Goal: Transaction & Acquisition: Purchase product/service

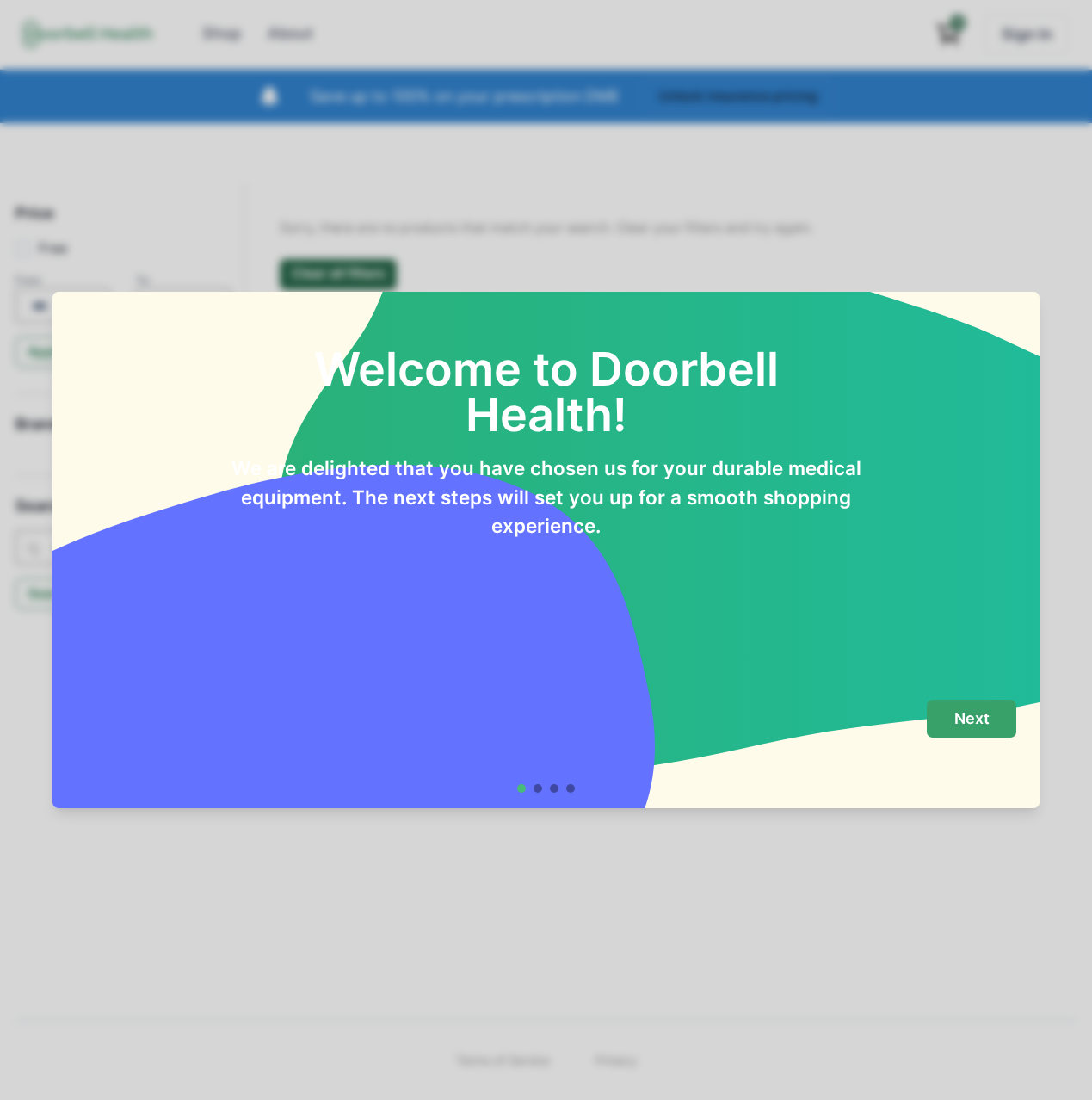
click at [957, 721] on p "Next" at bounding box center [972, 718] width 36 height 19
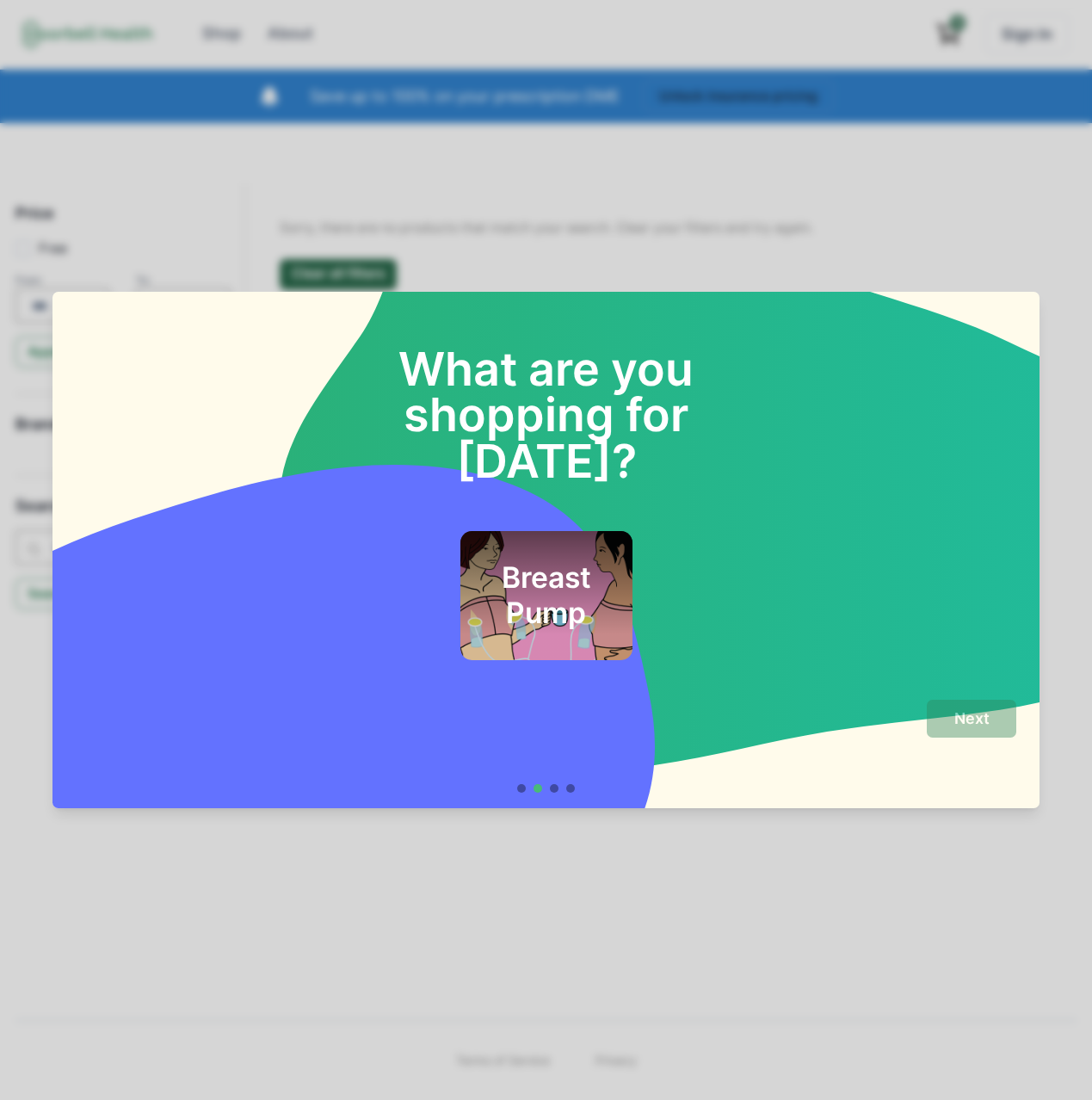
click at [464, 548] on div "Breast Pump" at bounding box center [546, 595] width 172 height 129
click at [986, 730] on button "Next" at bounding box center [970, 718] width 89 height 38
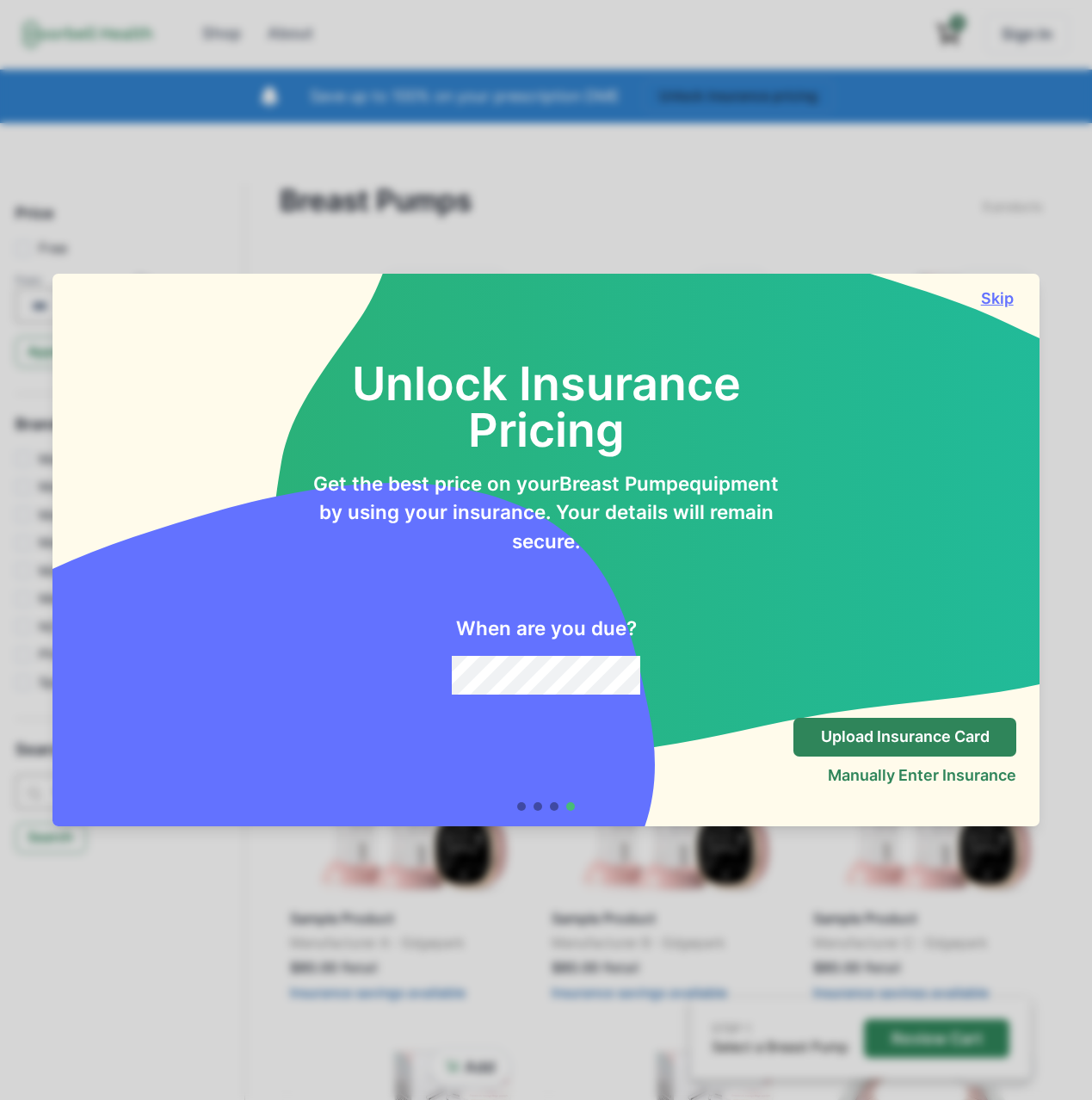
click at [995, 290] on button "Skip" at bounding box center [996, 297] width 38 height 18
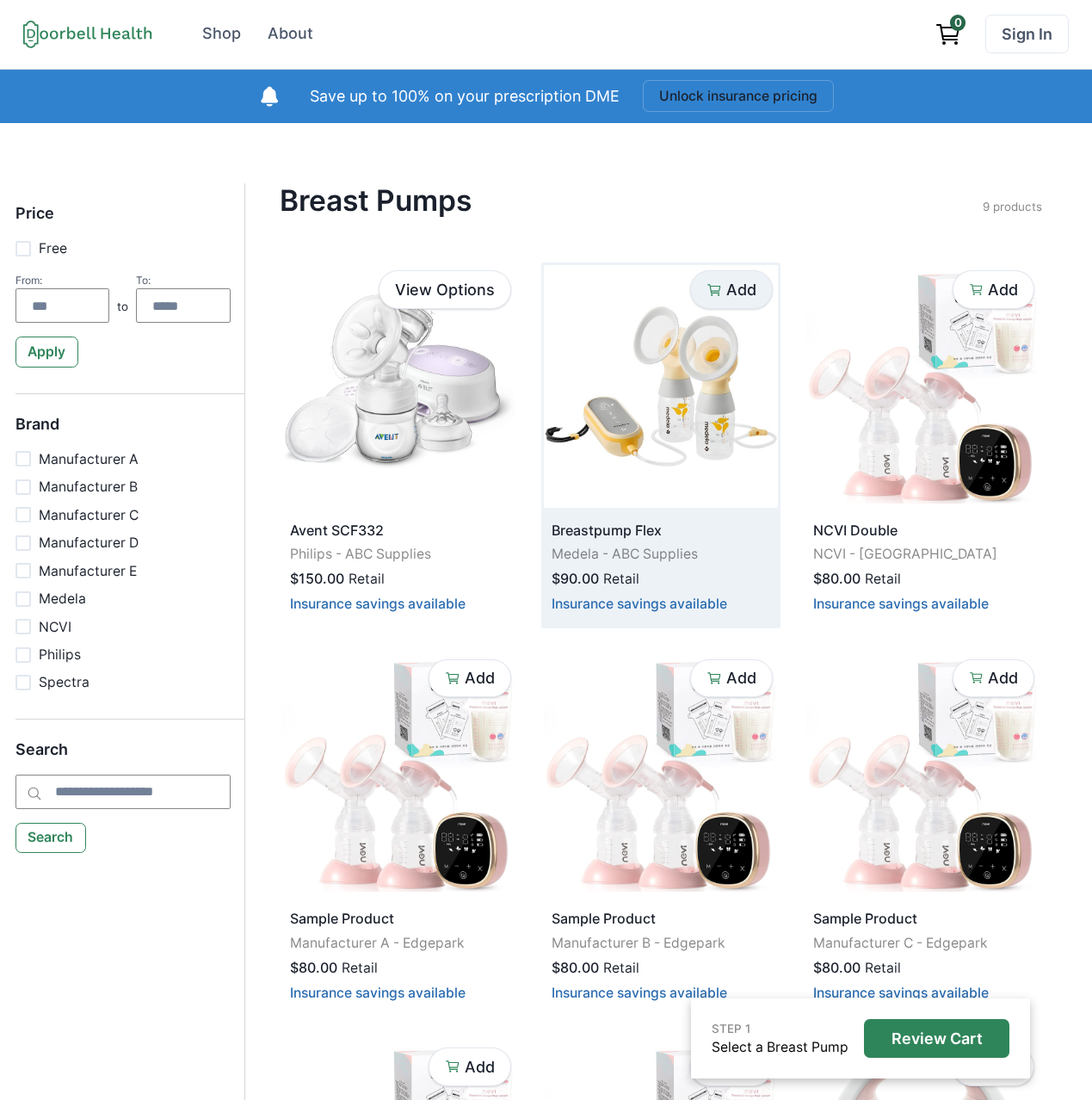
click at [704, 294] on button "Add" at bounding box center [730, 289] width 82 height 38
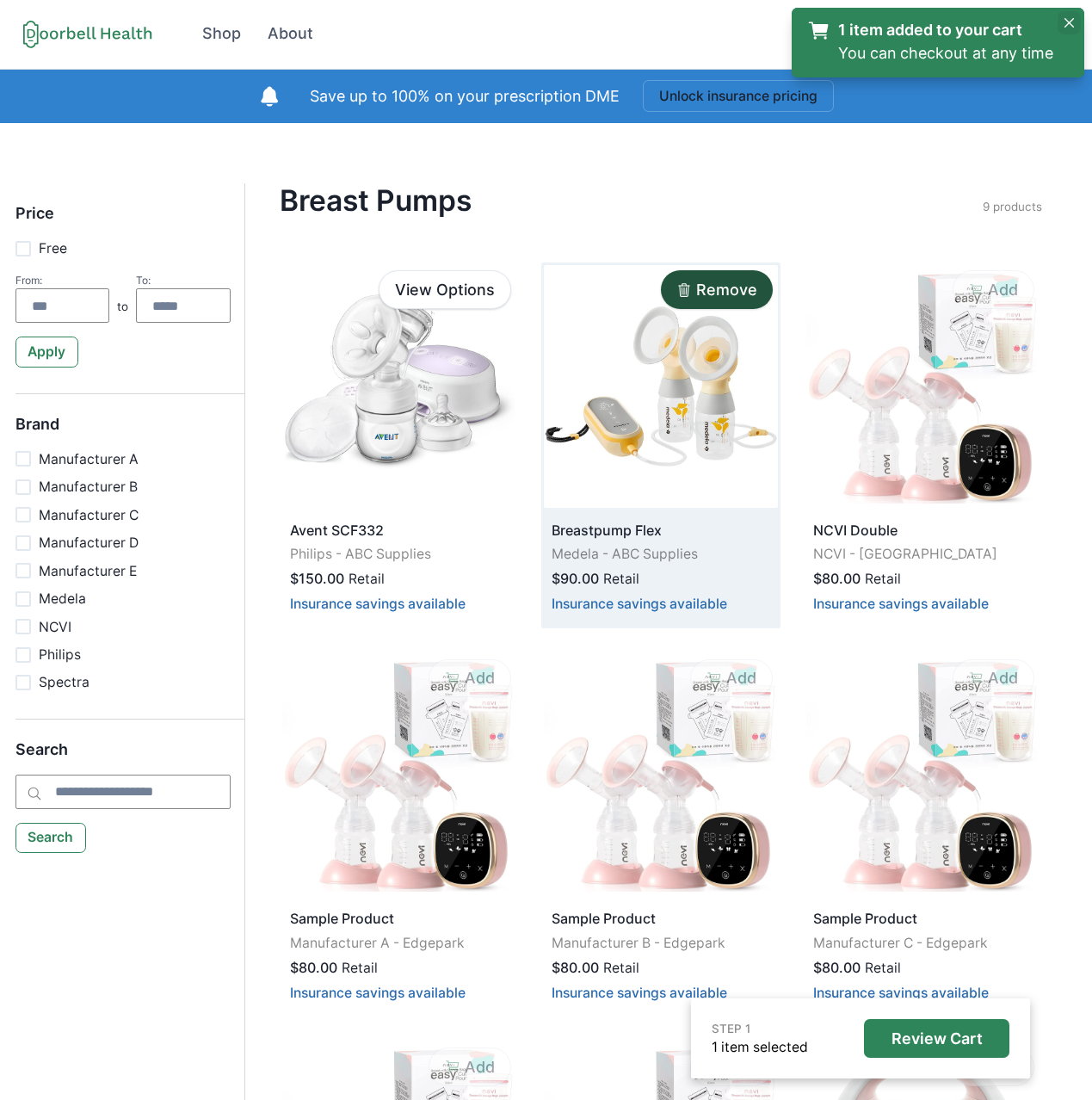
click at [1064, 23] on icon "Close" at bounding box center [1069, 23] width 9 height 9
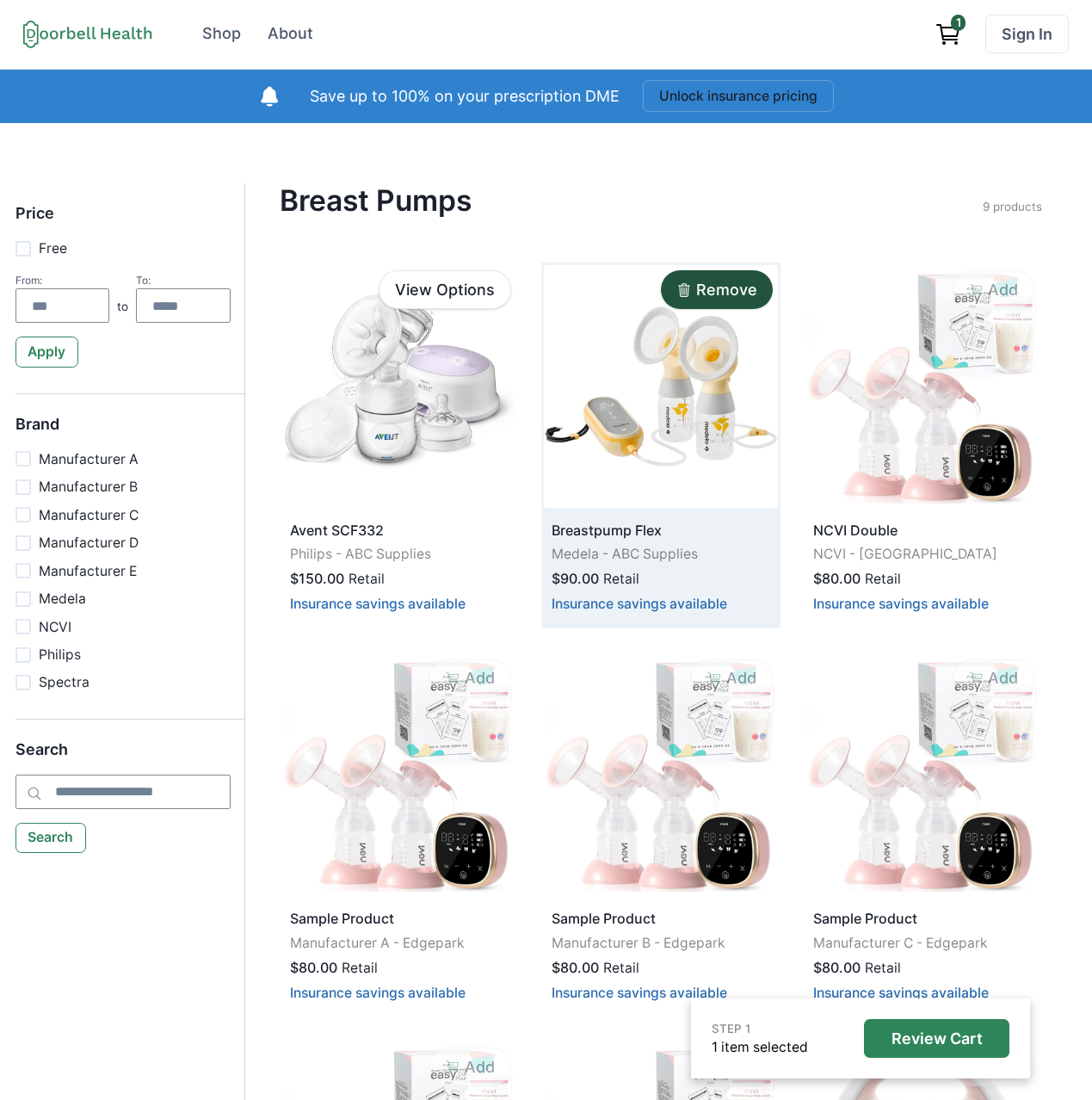
click at [951, 32] on icon "View cart" at bounding box center [948, 34] width 27 height 27
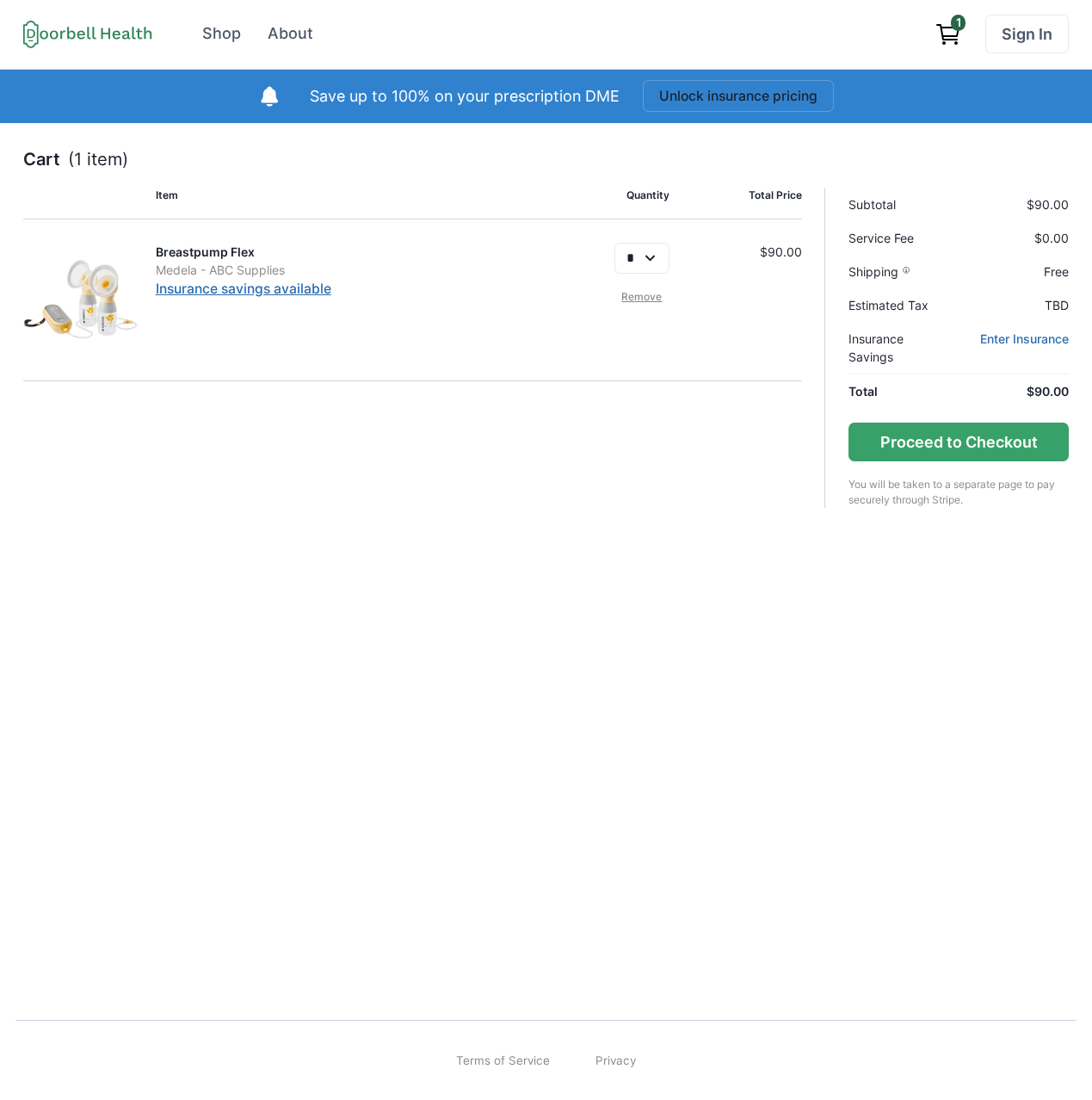
click at [295, 286] on link "Insurance savings available" at bounding box center [243, 288] width 175 height 16
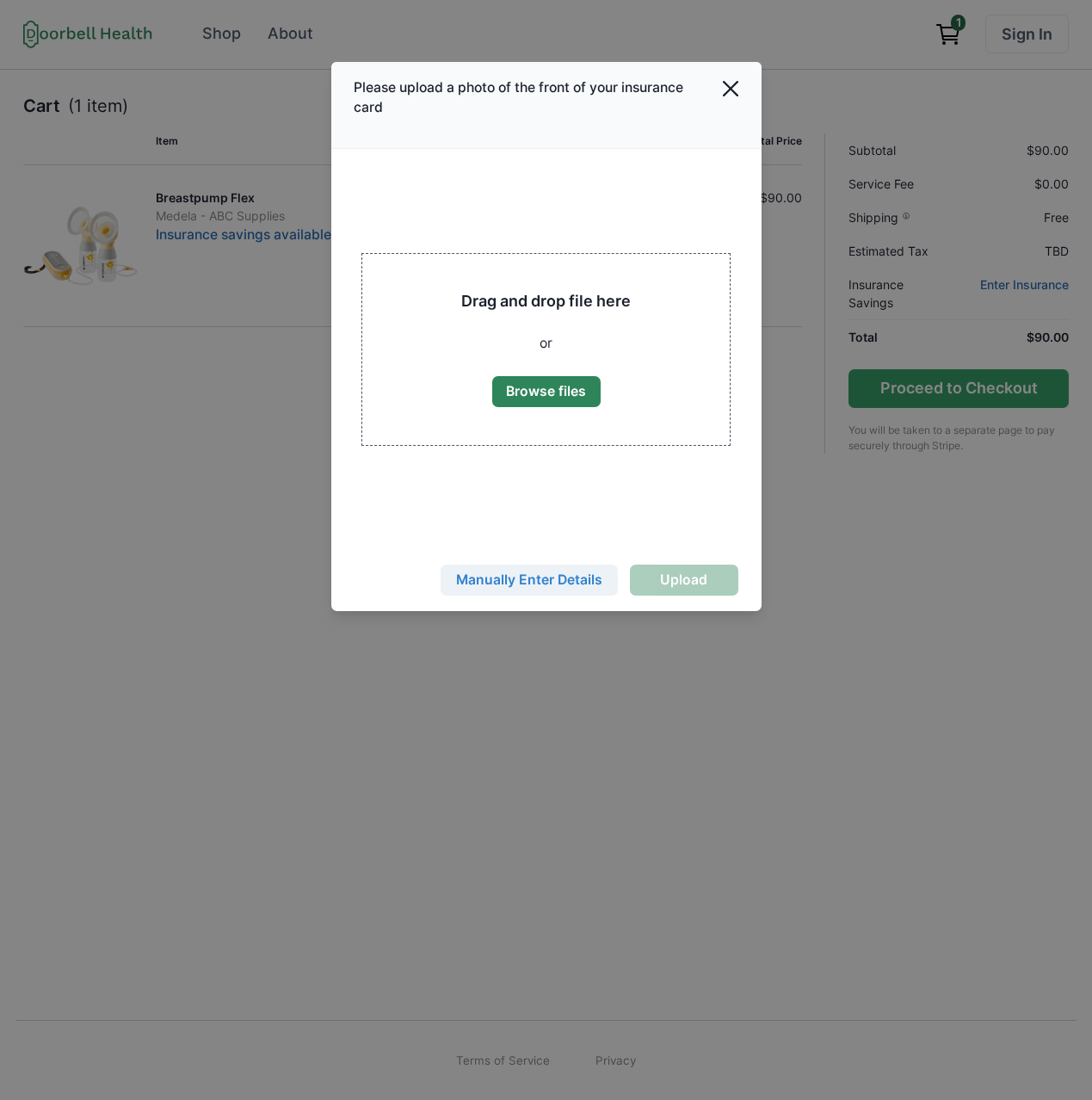
click at [520, 584] on button "Manually Enter Details" at bounding box center [529, 580] width 177 height 31
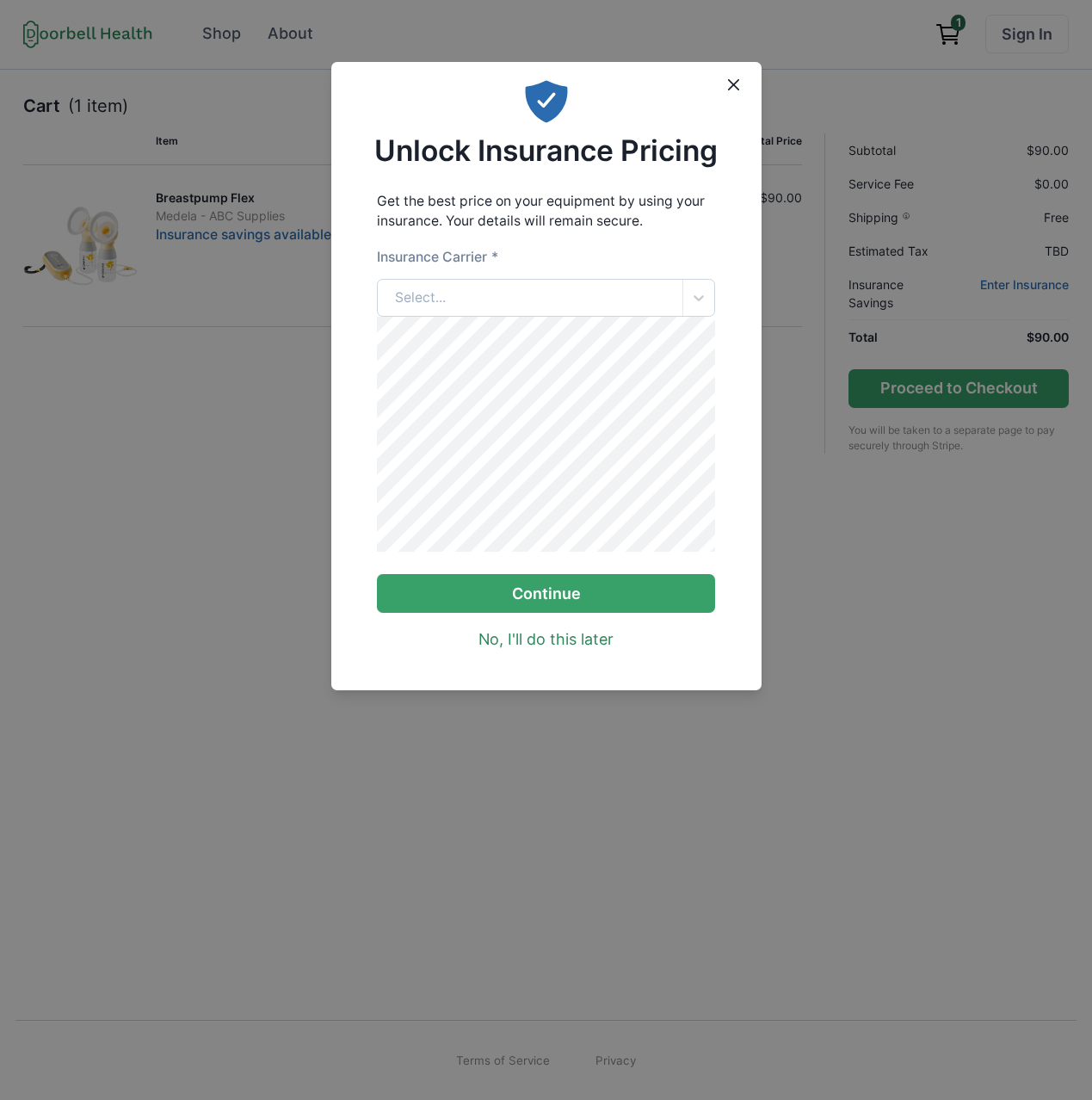
click at [474, 306] on div "Select..." at bounding box center [530, 297] width 305 height 37
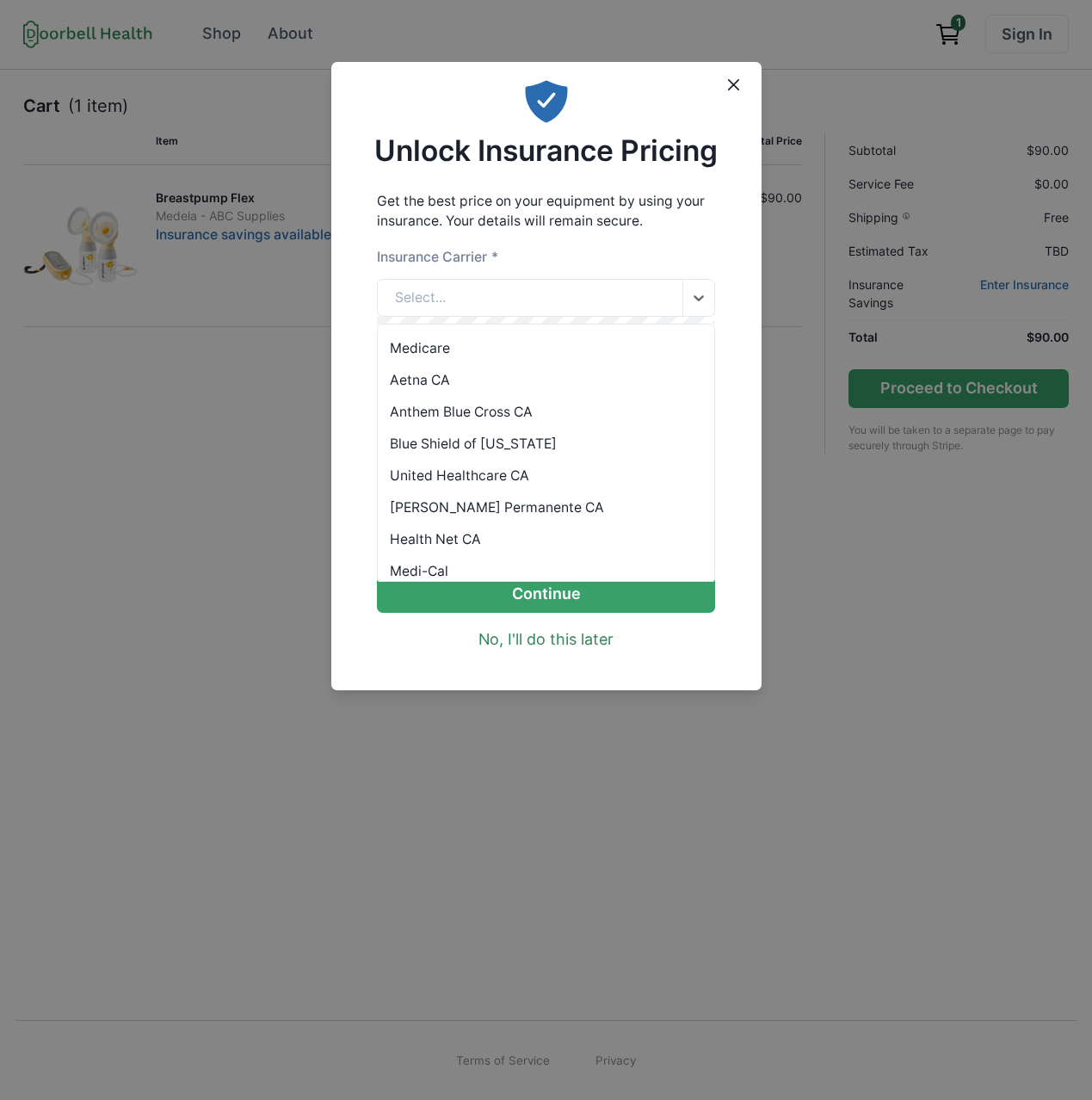
click at [473, 414] on div "Anthem Blue Cross CA" at bounding box center [546, 412] width 337 height 32
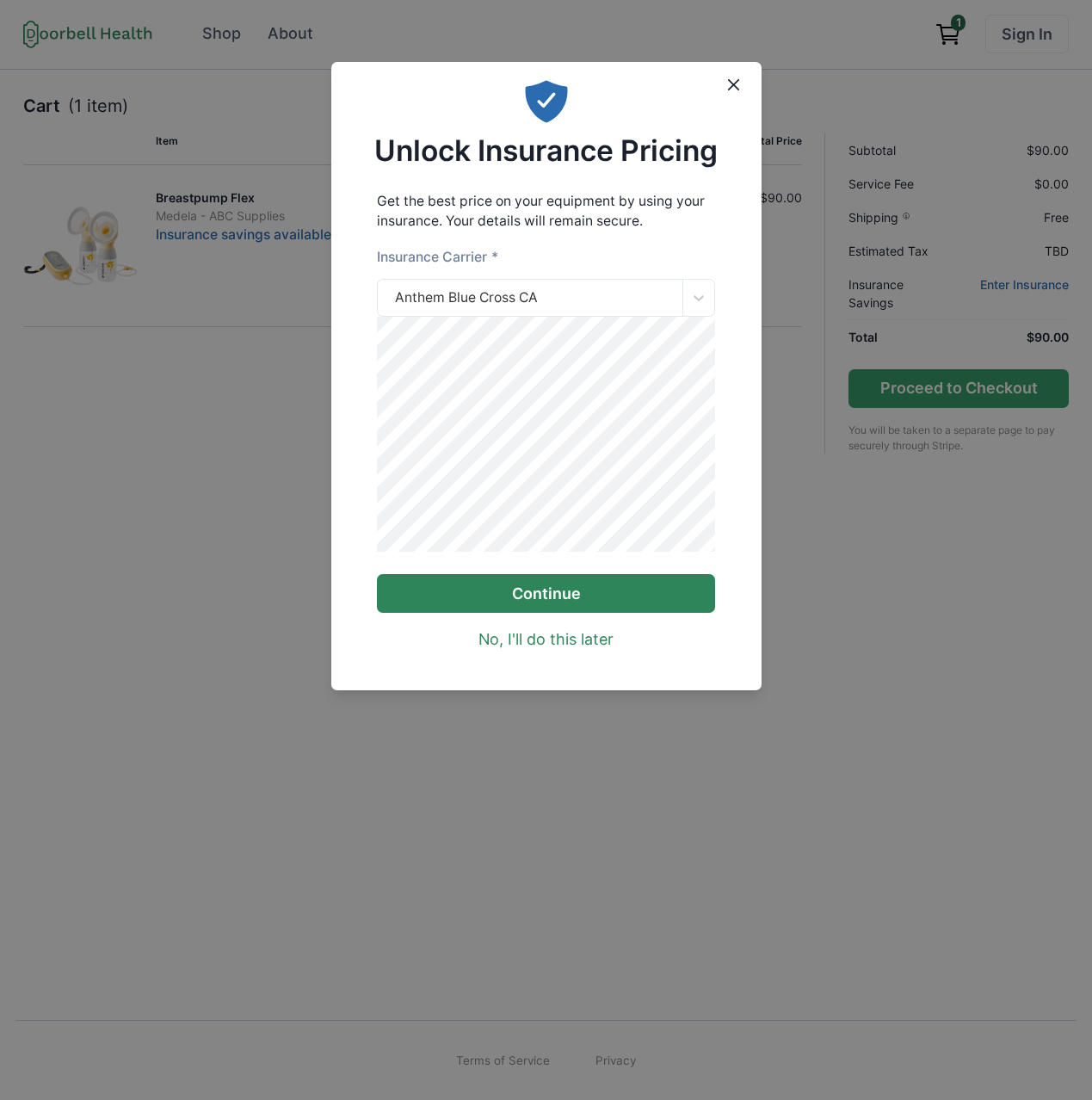
drag, startPoint x: 607, startPoint y: 602, endPoint x: 616, endPoint y: 598, distance: 9.8
click at [607, 602] on button "Continue" at bounding box center [546, 593] width 338 height 38
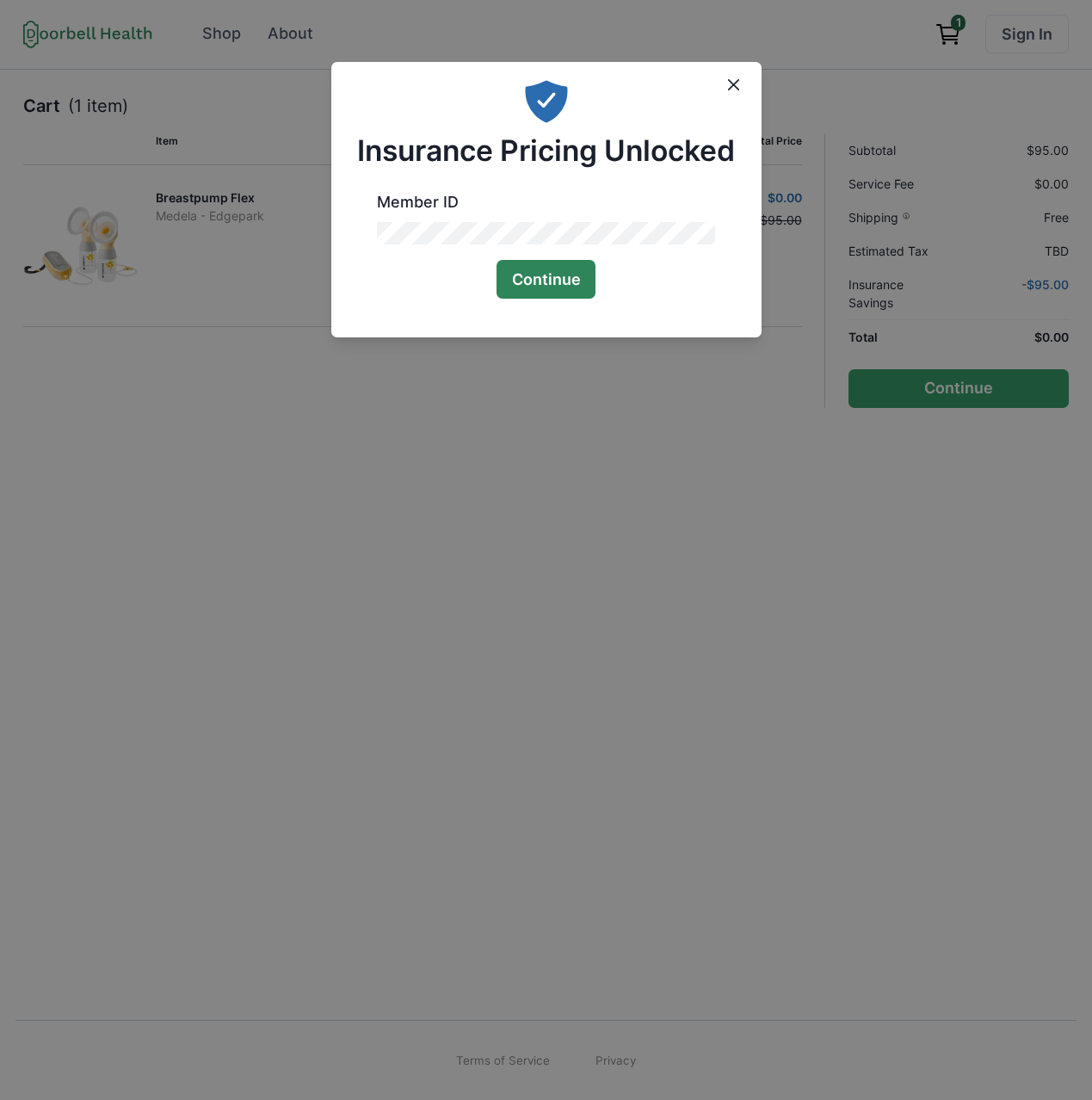
drag, startPoint x: 548, startPoint y: 282, endPoint x: 607, endPoint y: 347, distance: 87.8
click at [548, 282] on button "Continue" at bounding box center [546, 279] width 99 height 38
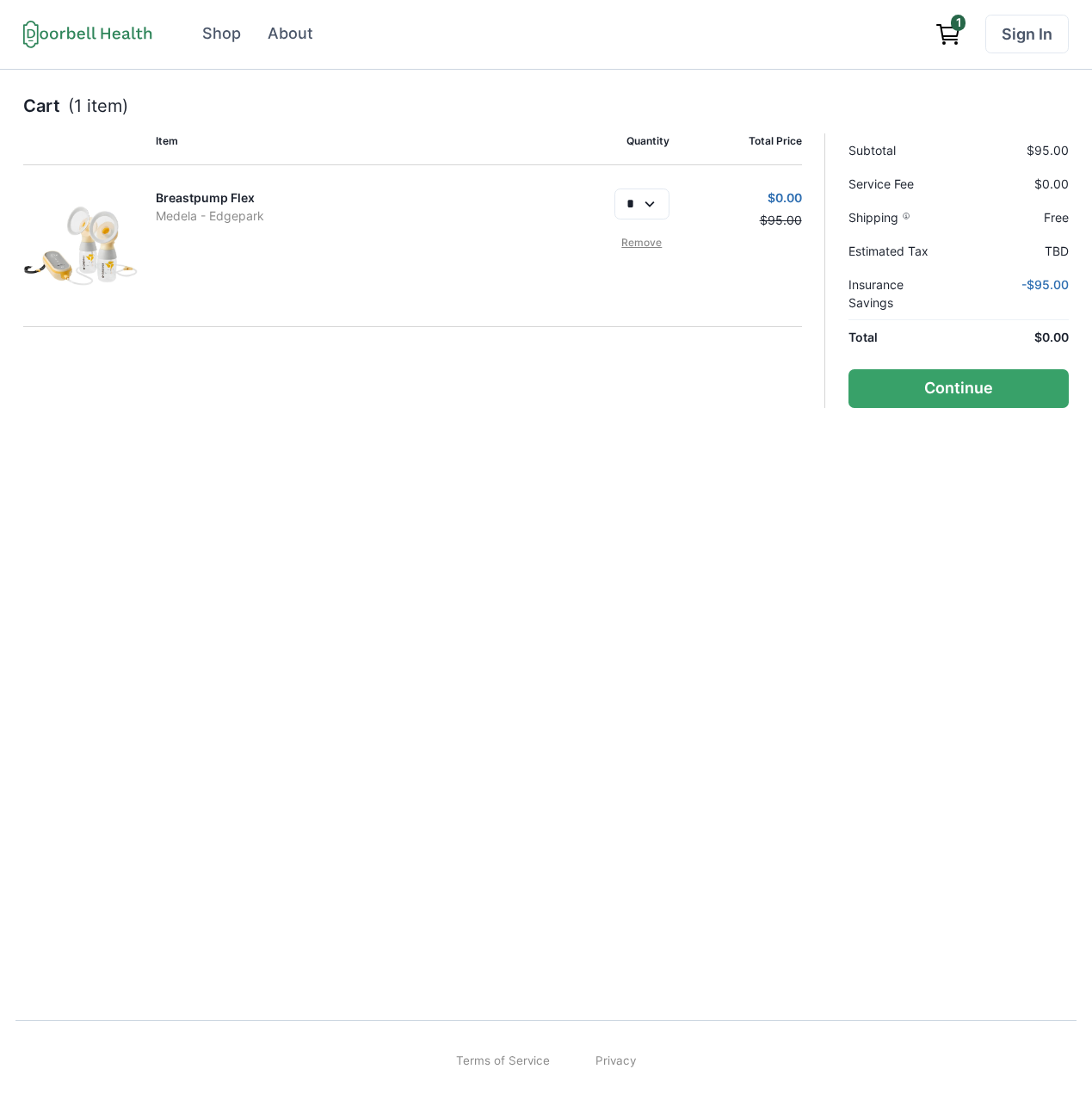
click at [636, 245] on link "Remove" at bounding box center [641, 243] width 55 height 16
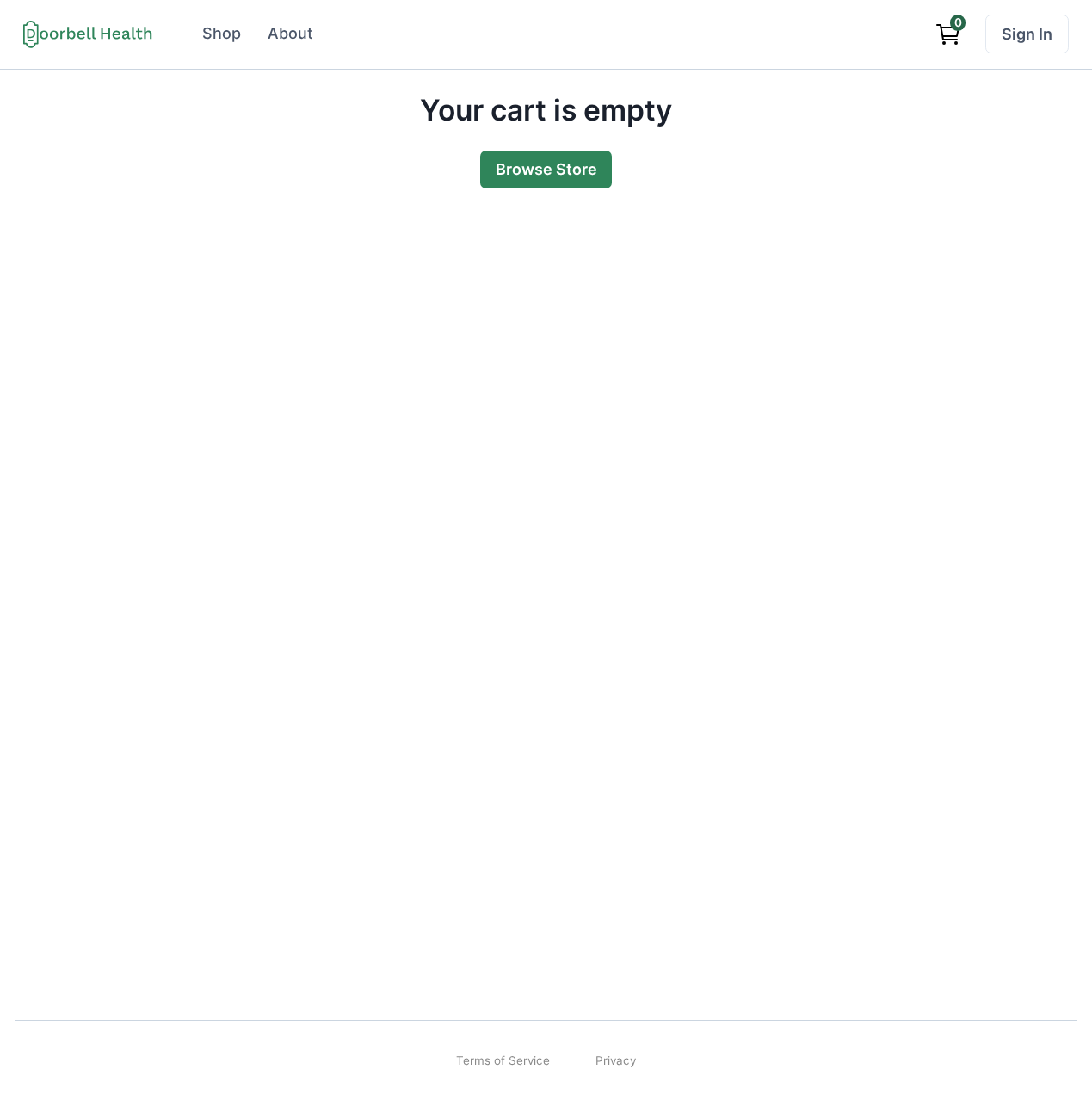
click at [568, 166] on link "Browse Store" at bounding box center [546, 170] width 132 height 38
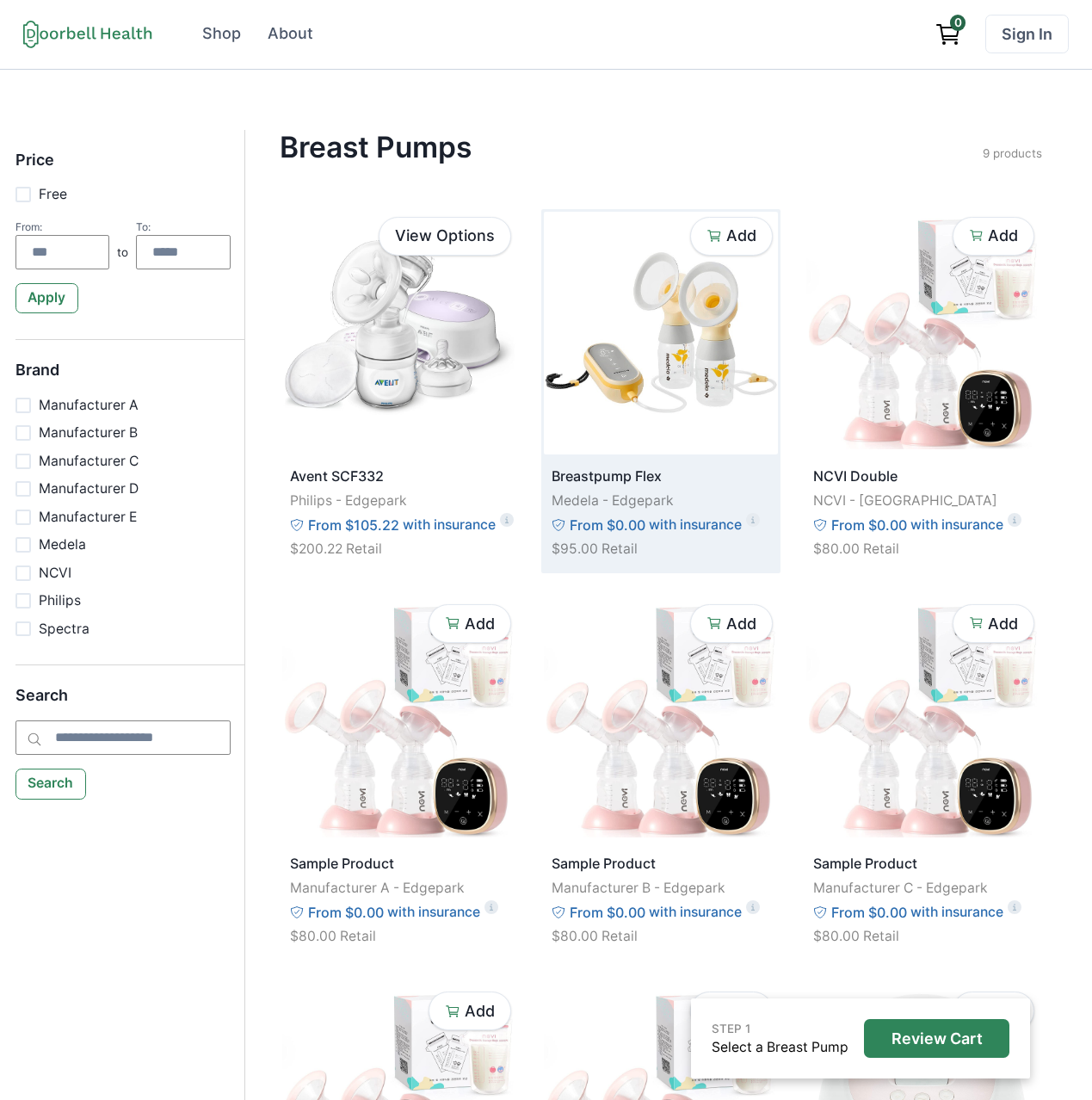
scroll to position [3, 0]
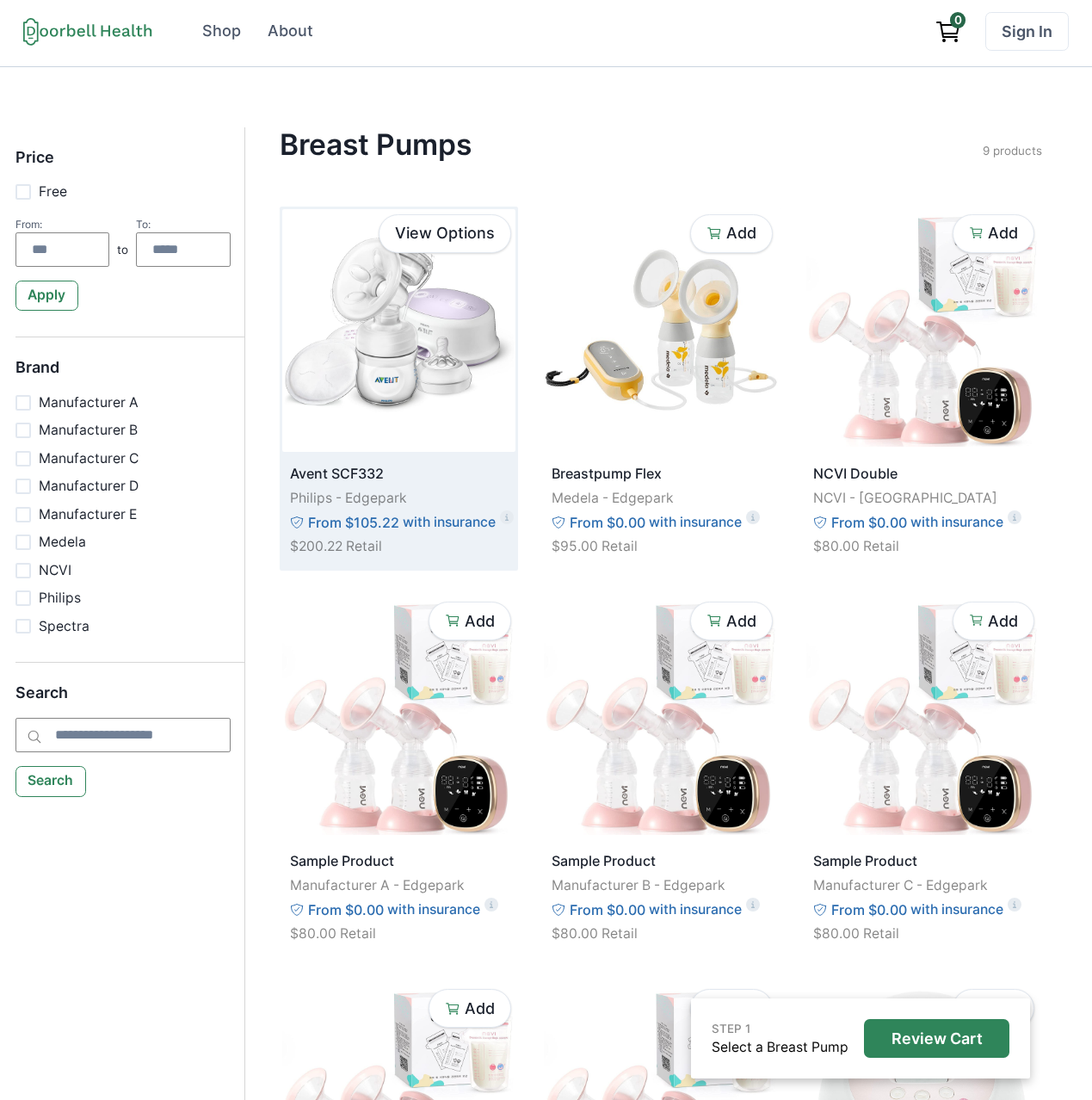
click at [344, 353] on img at bounding box center [398, 330] width 233 height 243
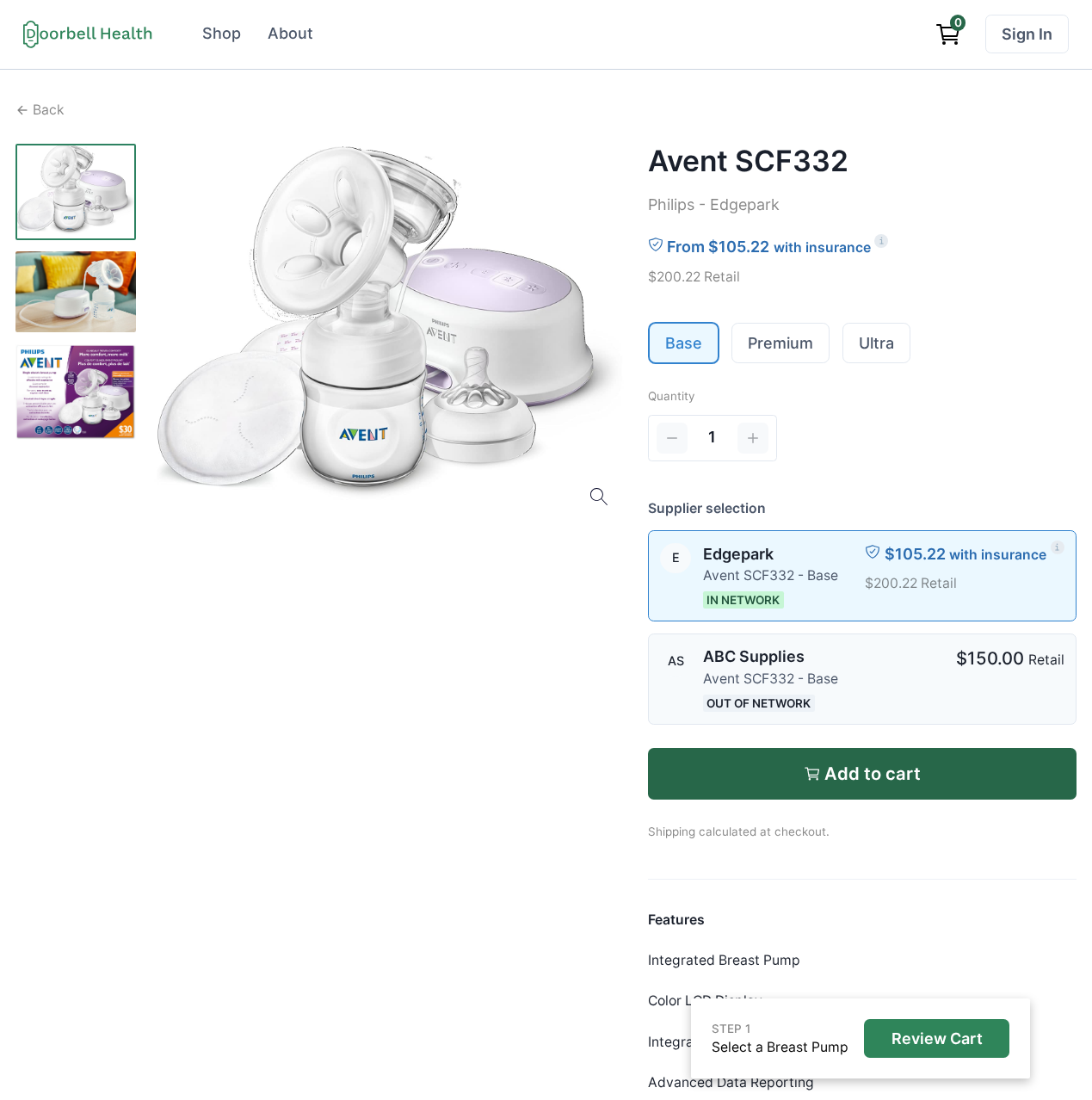
click at [783, 686] on p "Avent SCF332 - Base" at bounding box center [770, 679] width 135 height 21
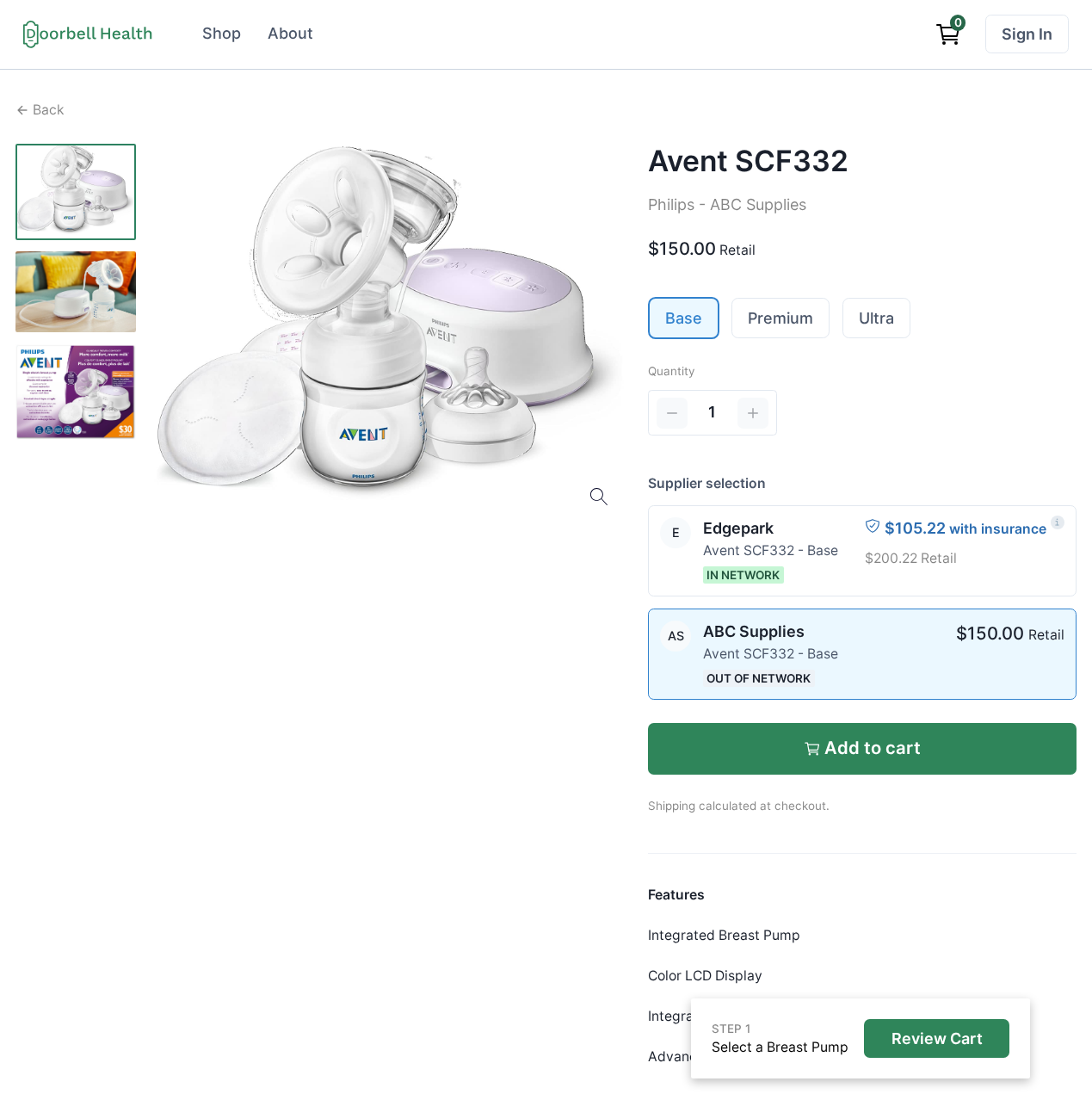
click at [784, 728] on button "Add to cart" at bounding box center [861, 748] width 428 height 52
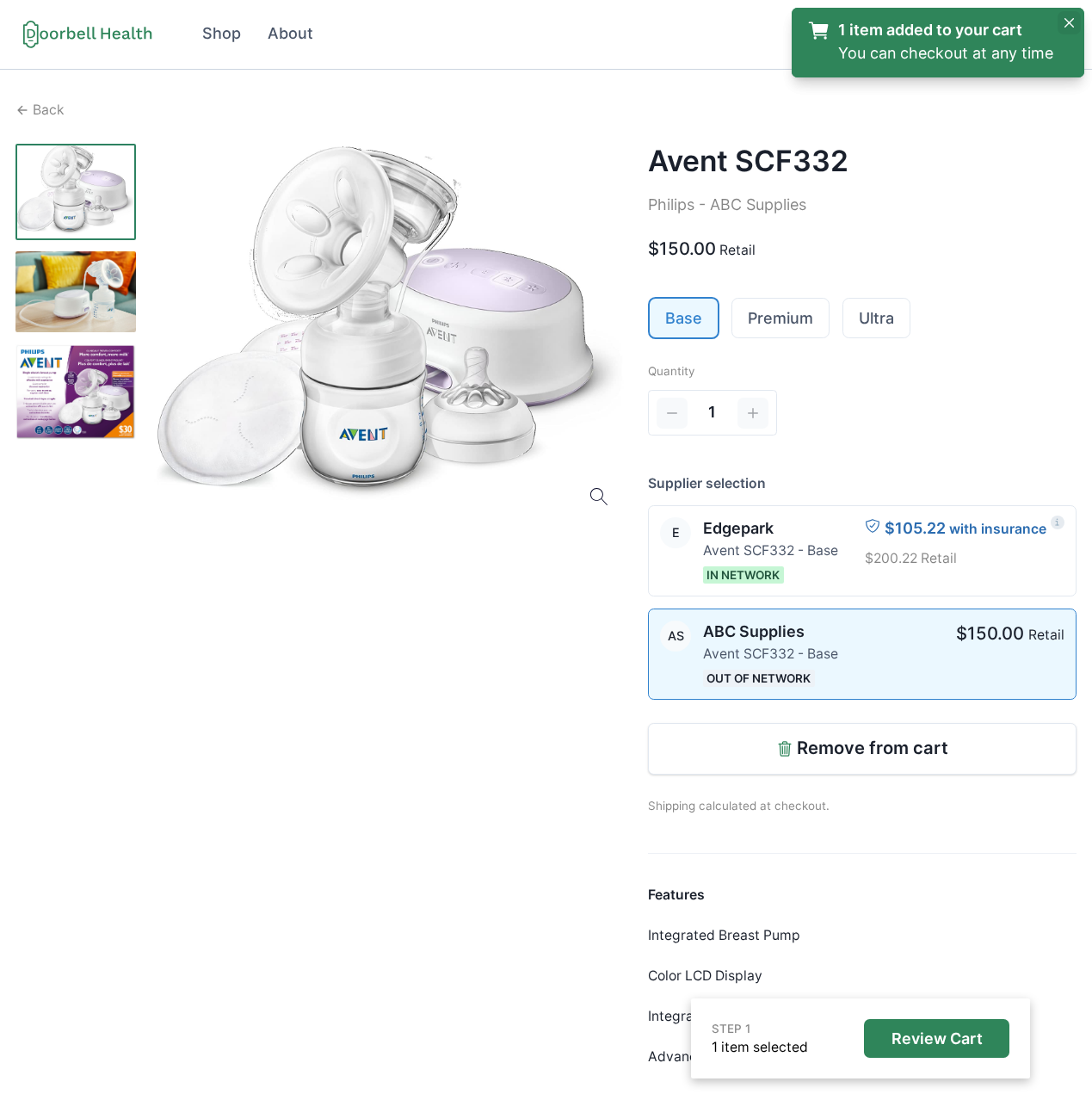
click at [1074, 15] on button "Close" at bounding box center [1069, 23] width 23 height 23
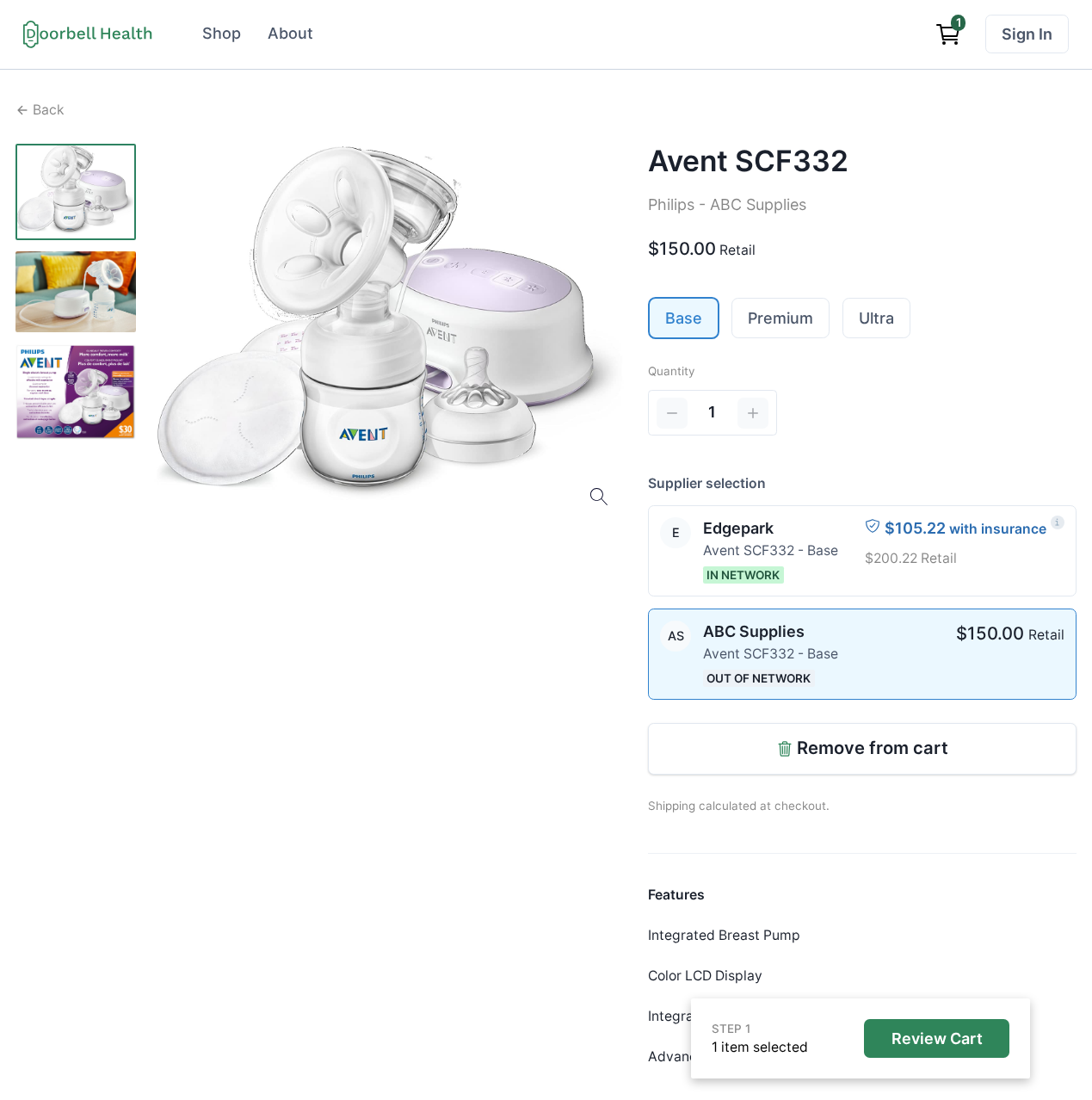
click at [957, 26] on span "1" at bounding box center [958, 23] width 15 height 16
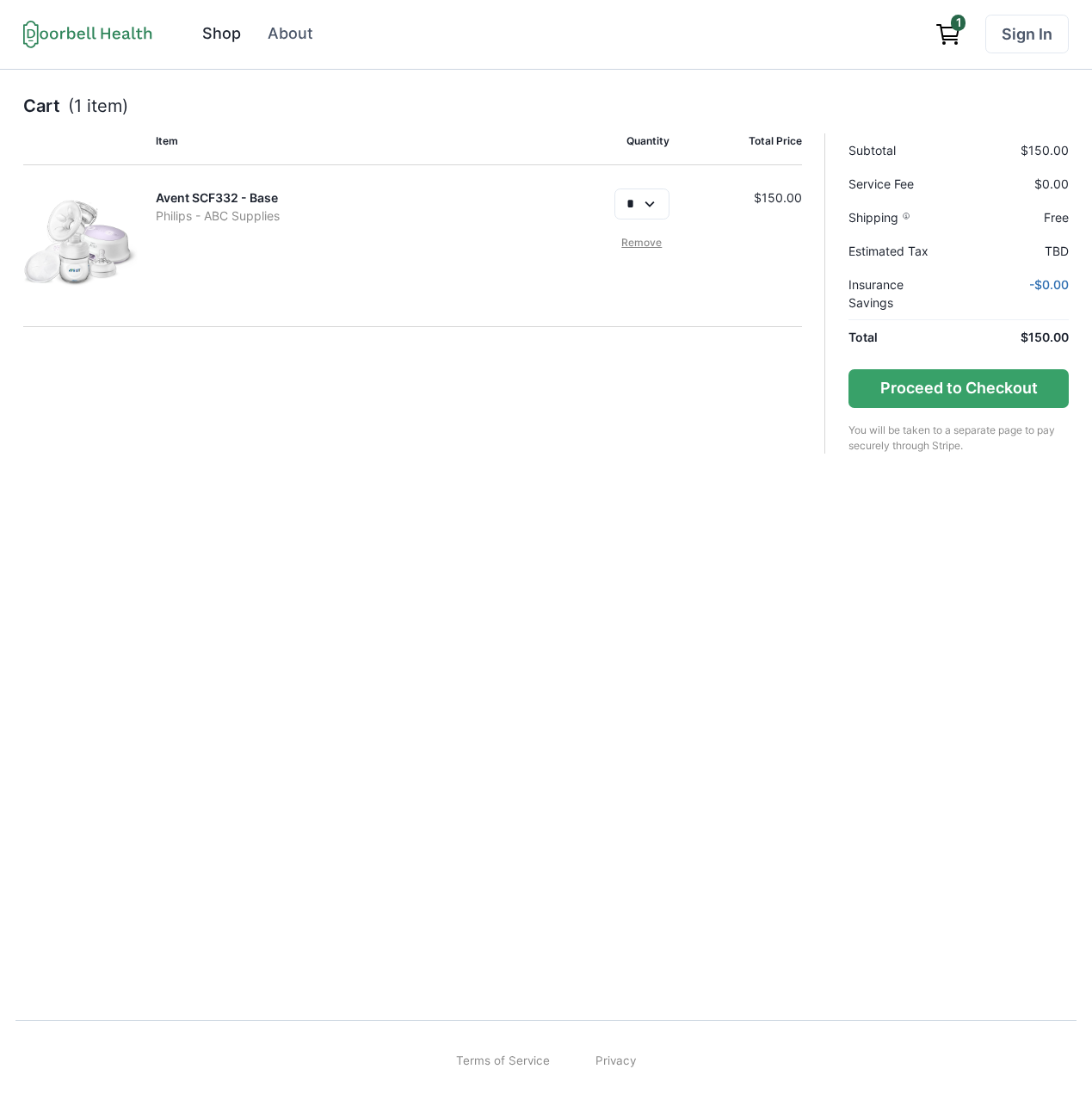
click at [204, 40] on div "Shop" at bounding box center [221, 34] width 38 height 23
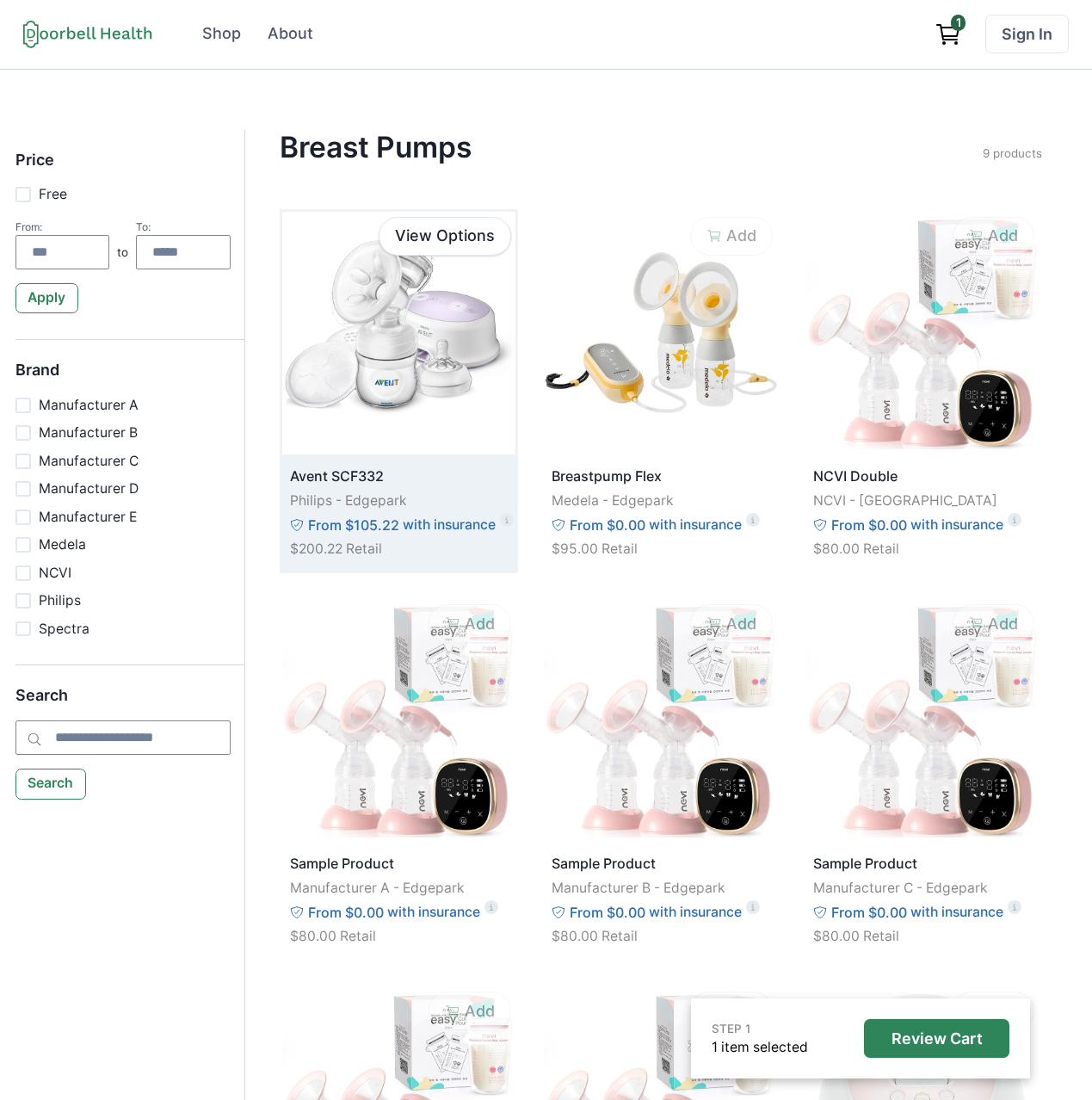
click at [444, 328] on img at bounding box center [398, 333] width 233 height 243
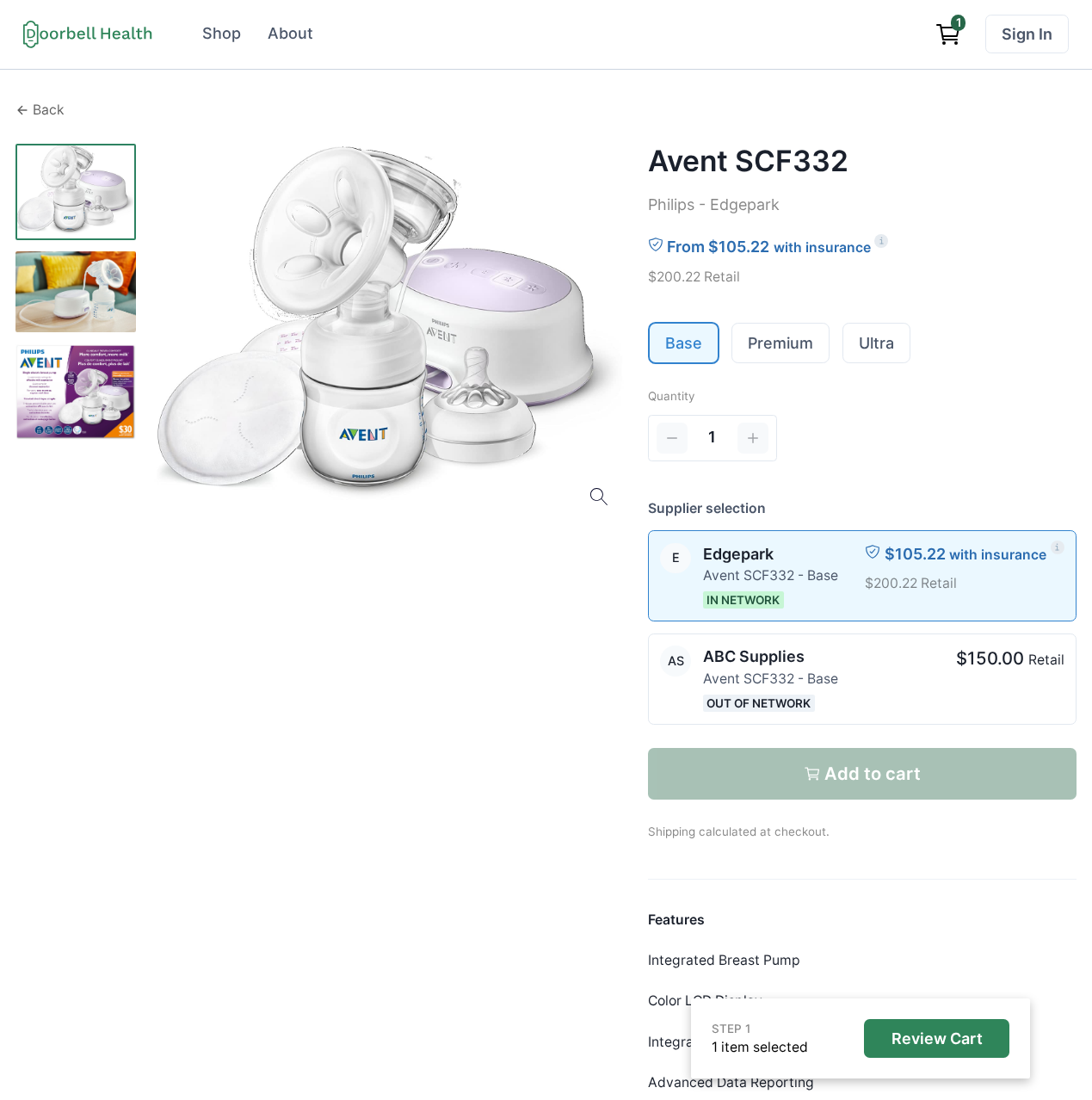
click at [52, 110] on p "Back" at bounding box center [49, 110] width 32 height 21
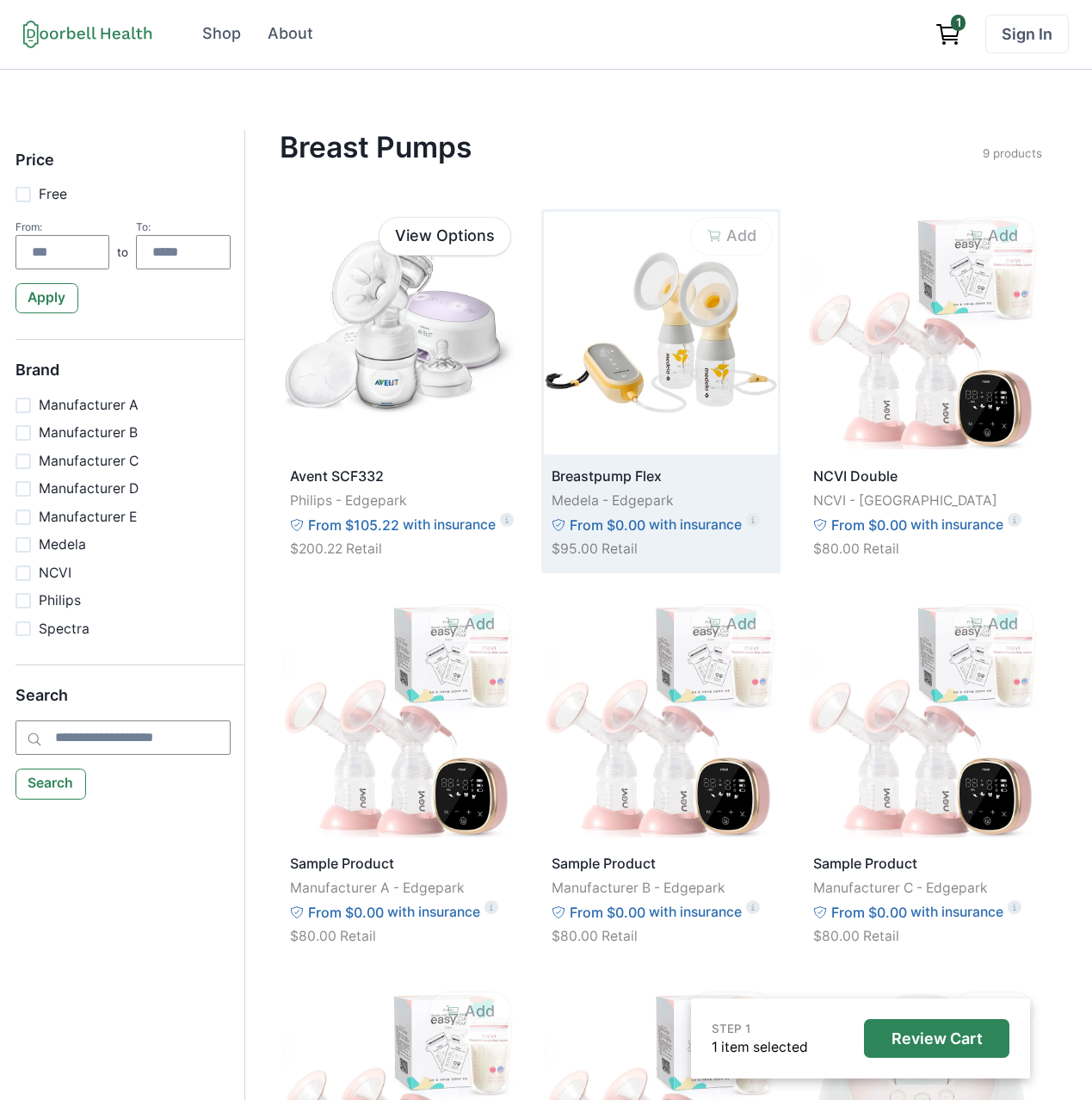
click at [713, 397] on img at bounding box center [660, 333] width 233 height 243
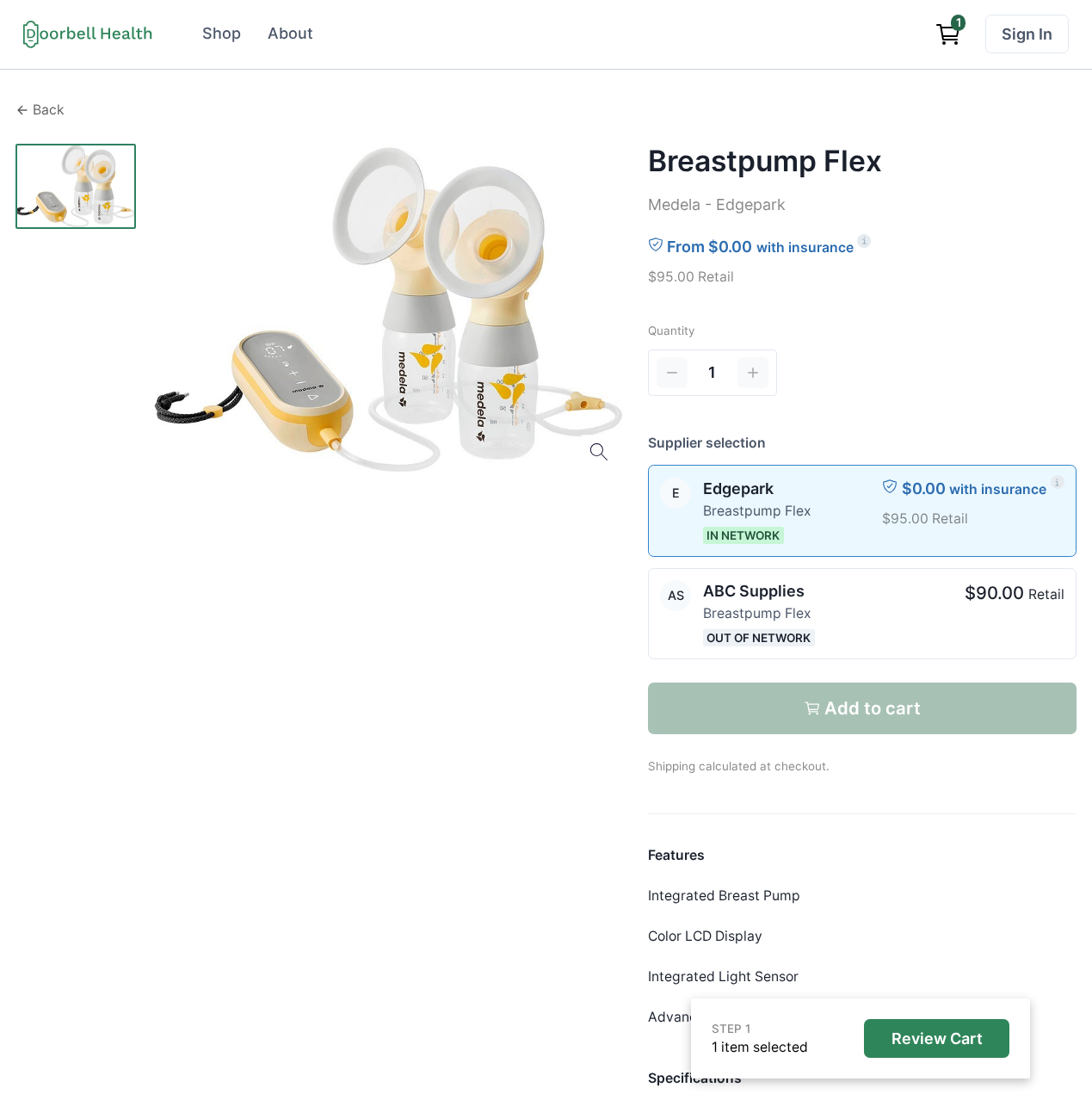
click at [54, 102] on p "Back" at bounding box center [49, 110] width 32 height 21
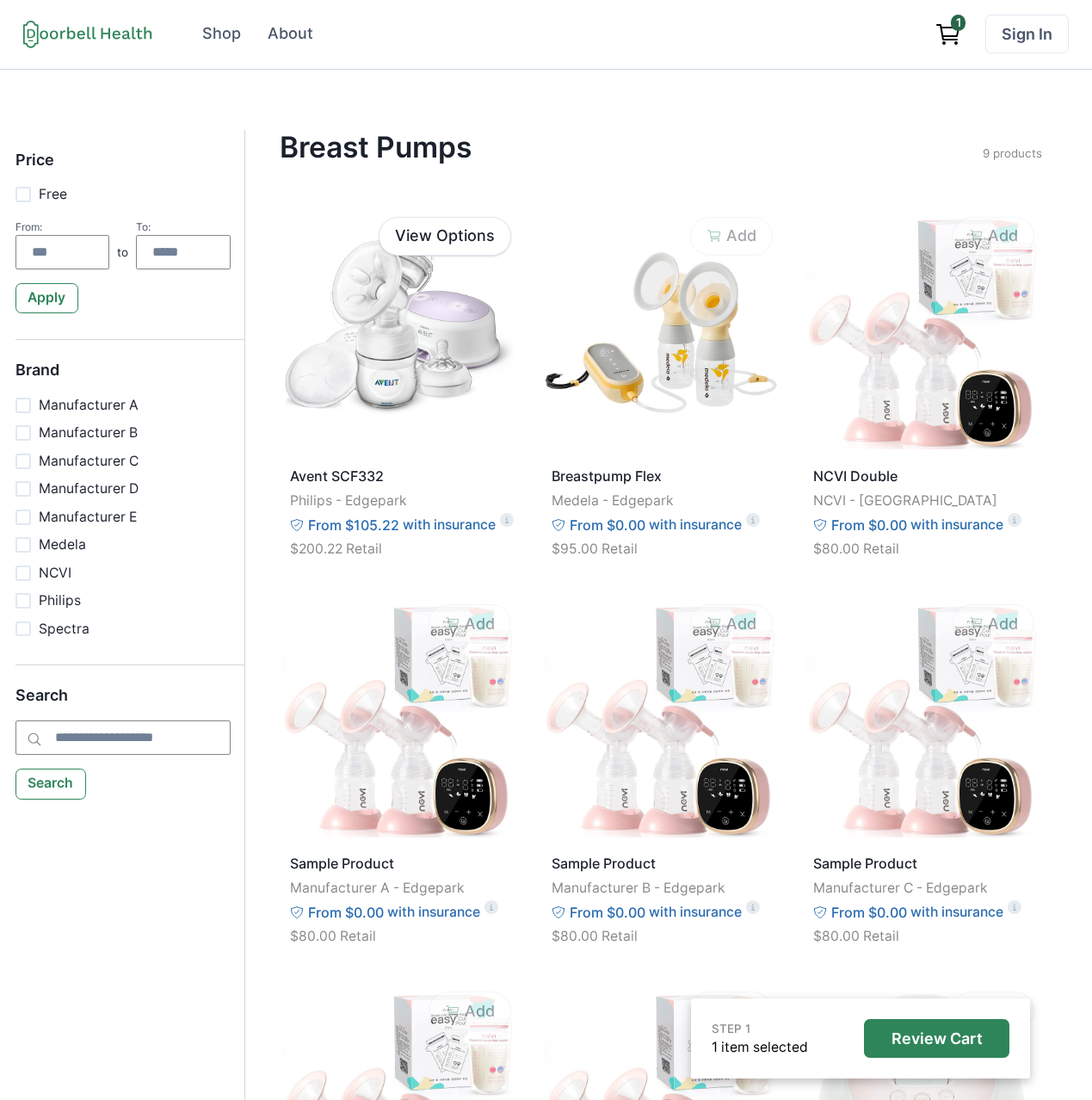
scroll to position [411, 0]
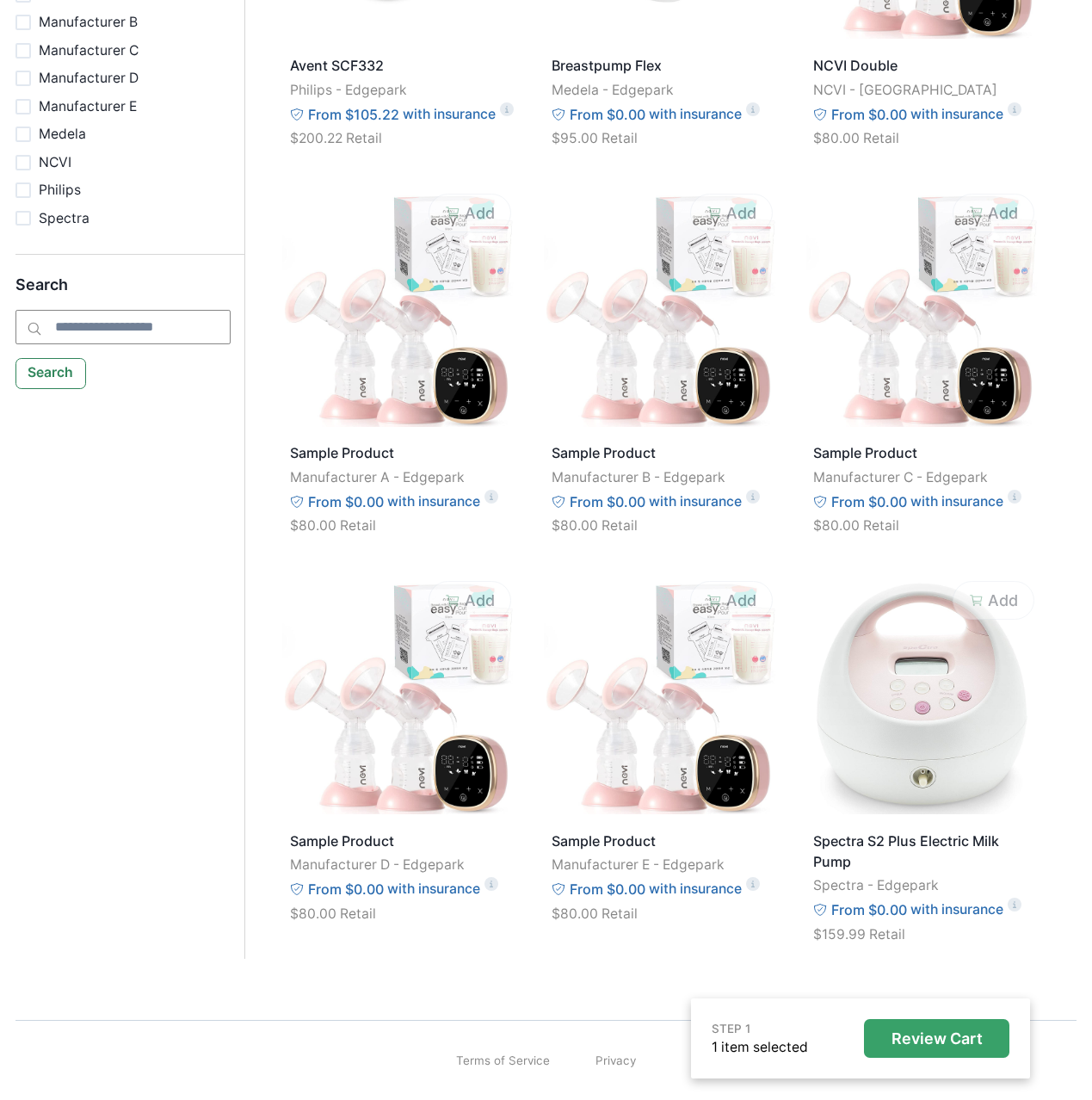
click at [960, 1041] on p "Review Cart" at bounding box center [936, 1039] width 91 height 19
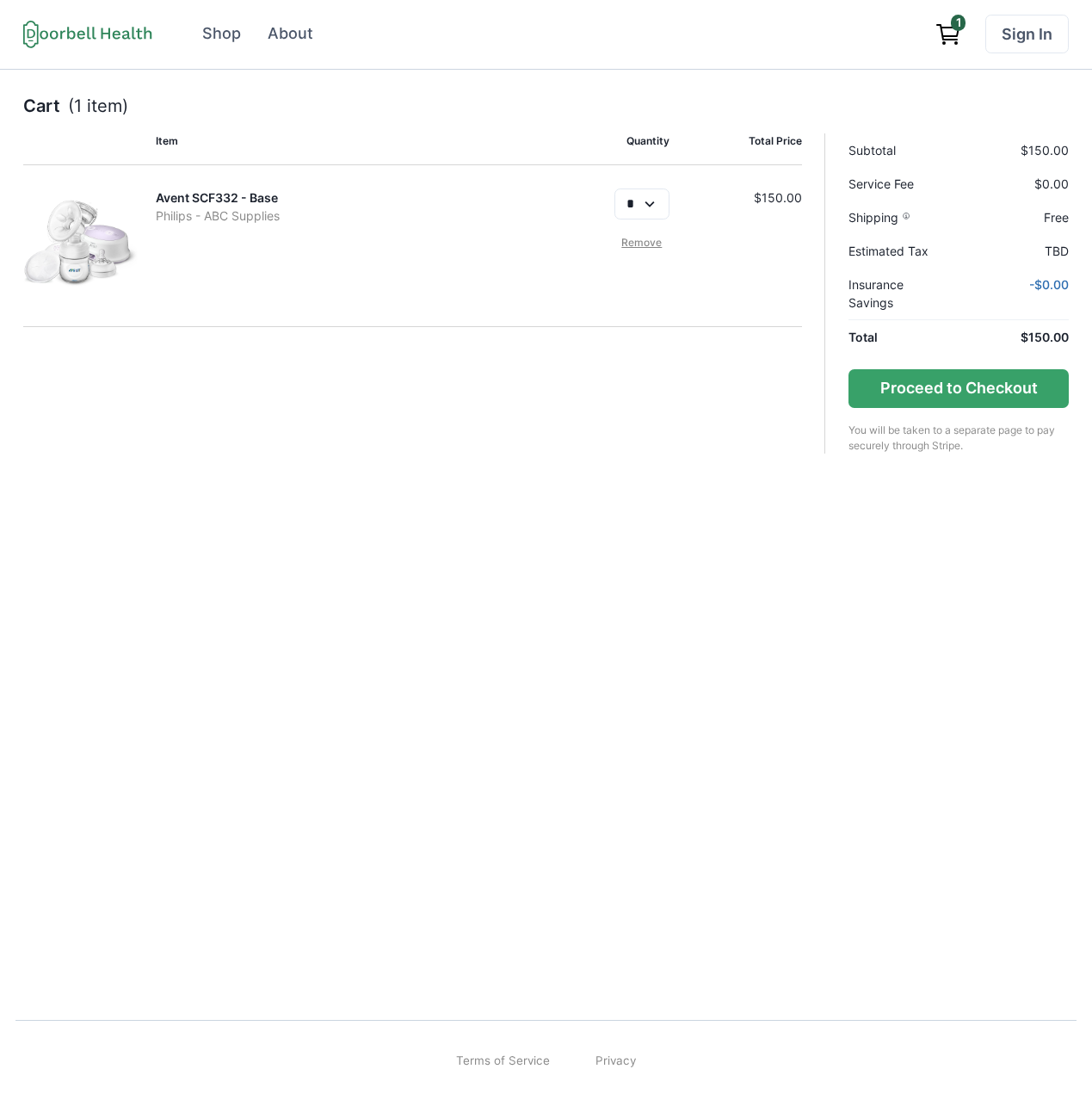
click at [636, 238] on link "Remove" at bounding box center [641, 243] width 55 height 16
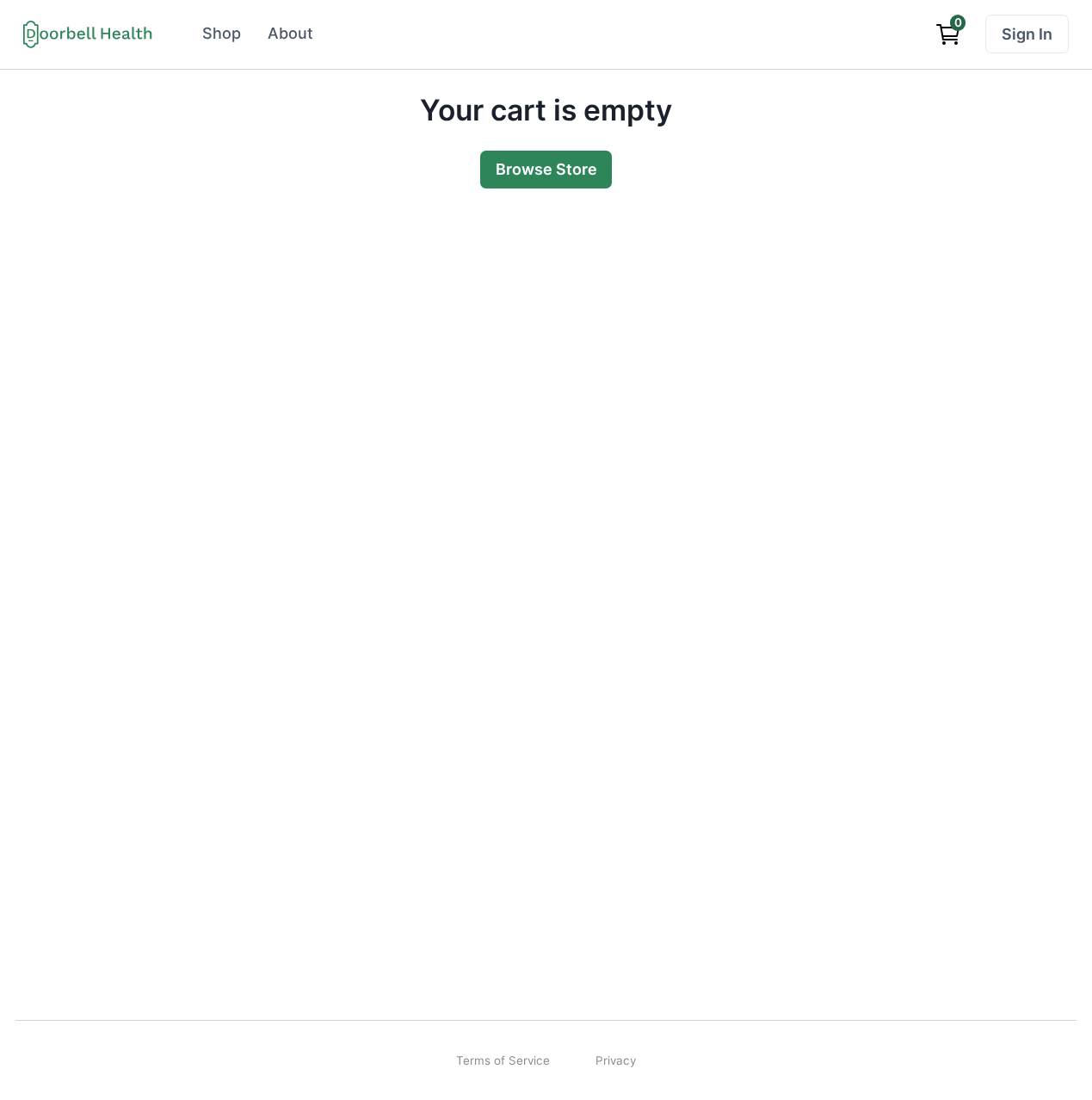
click at [555, 163] on link "Browse Store" at bounding box center [546, 170] width 132 height 38
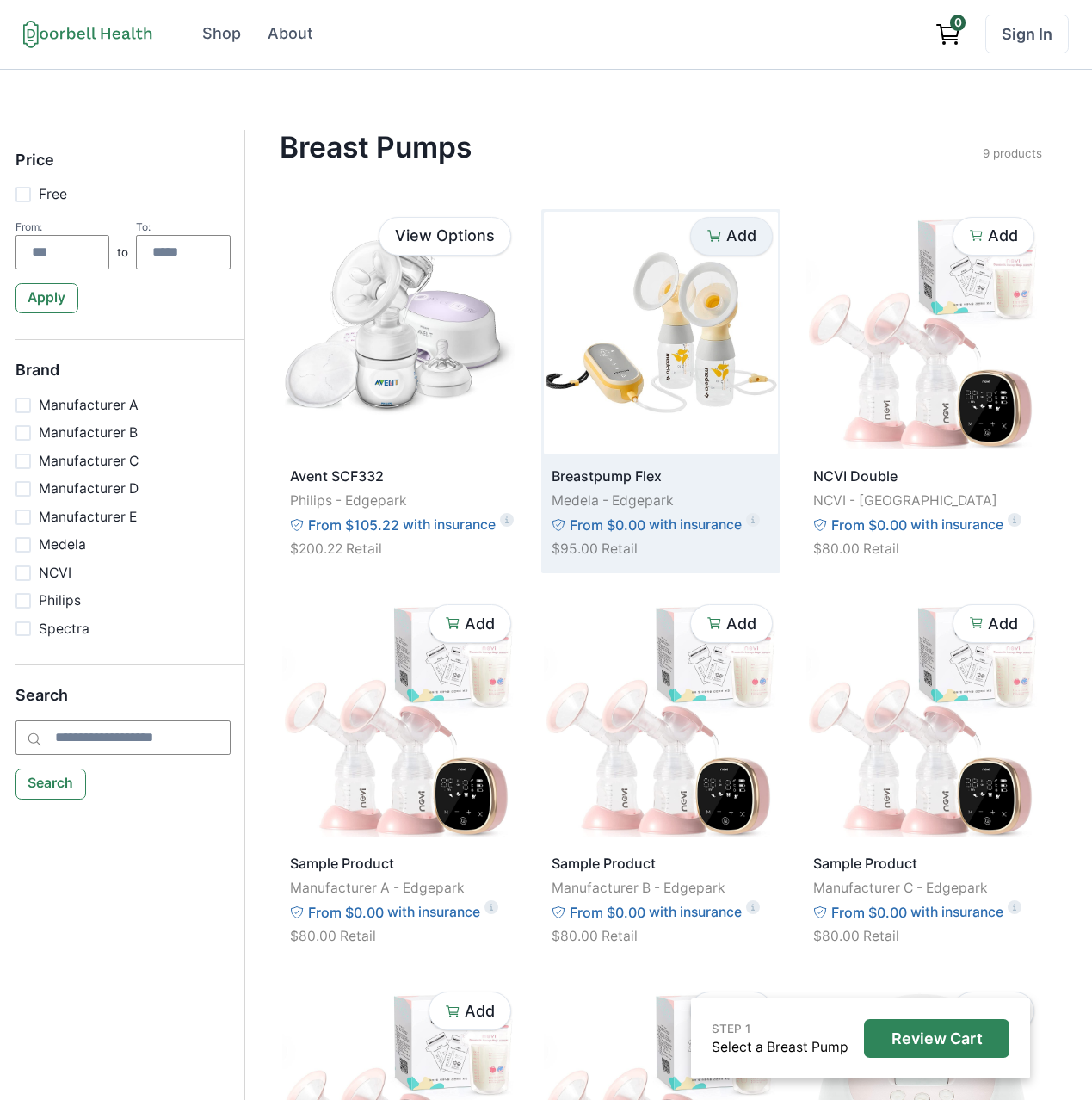
click at [712, 236] on icon "button" at bounding box center [715, 235] width 9 height 6
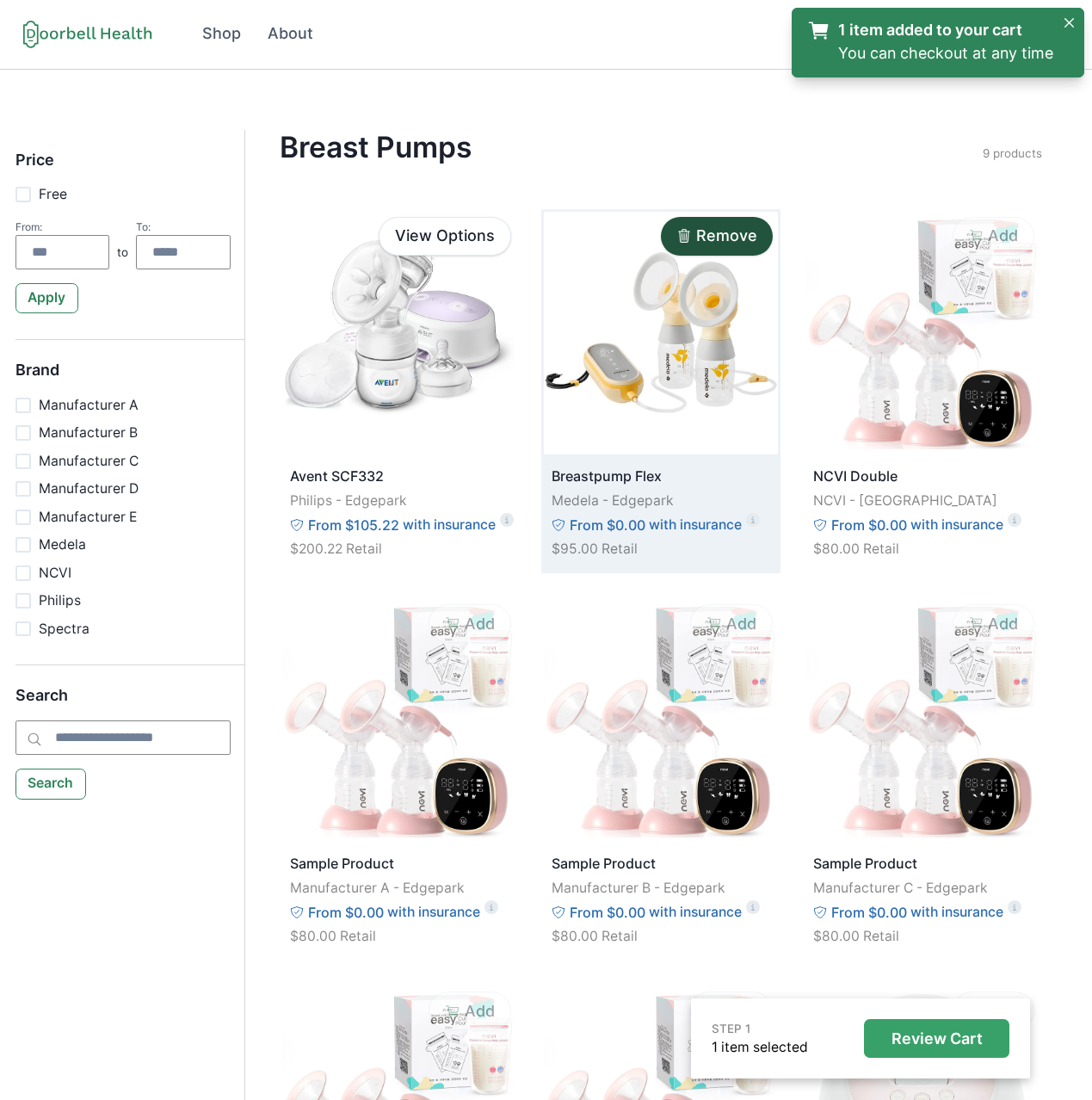
click at [934, 1046] on p "Review Cart" at bounding box center [936, 1039] width 91 height 19
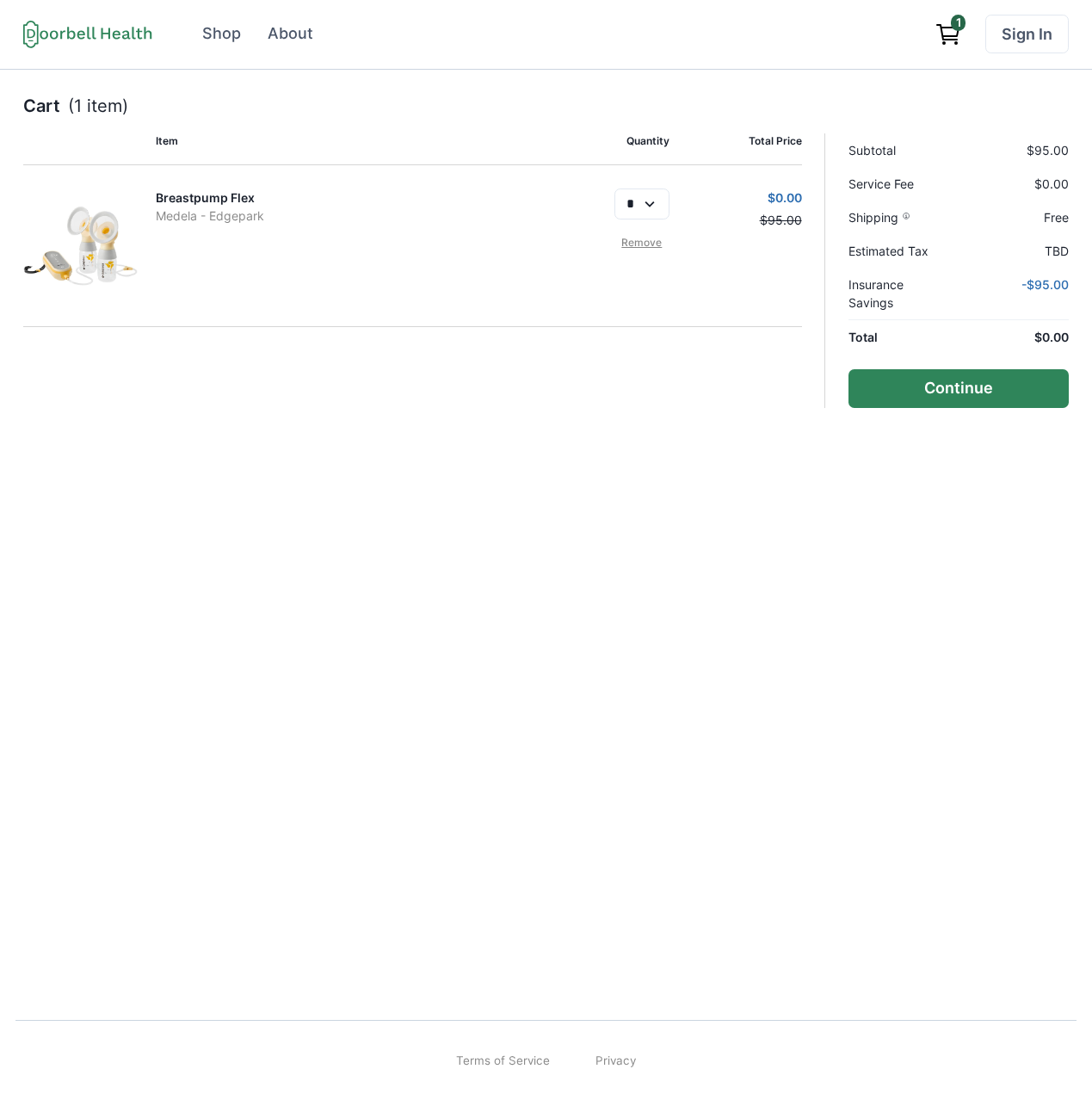
click at [967, 387] on button "Continue" at bounding box center [958, 388] width 220 height 38
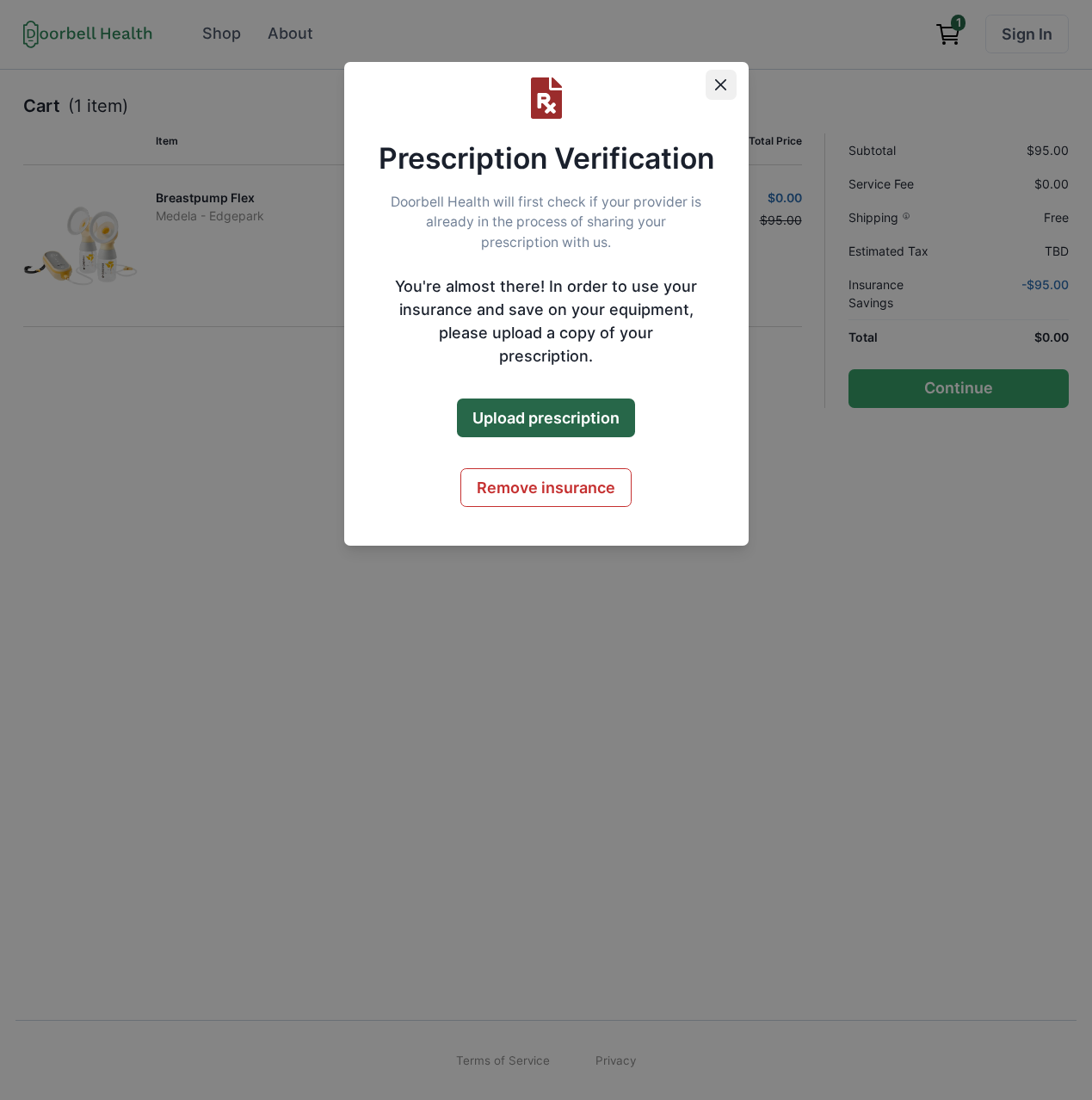
click at [711, 85] on button "Close" at bounding box center [721, 84] width 31 height 31
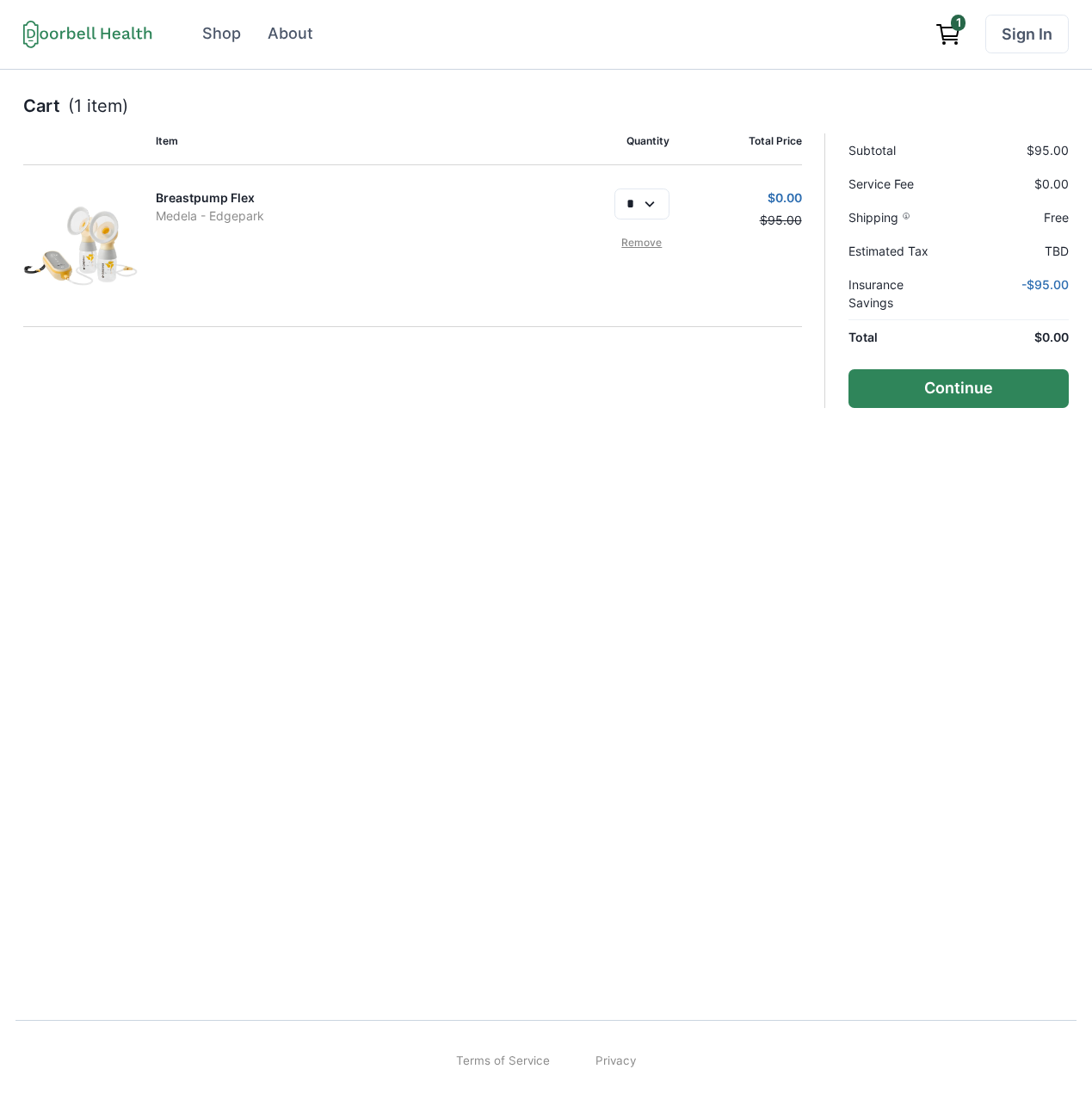
click at [972, 399] on button "Continue" at bounding box center [958, 388] width 220 height 38
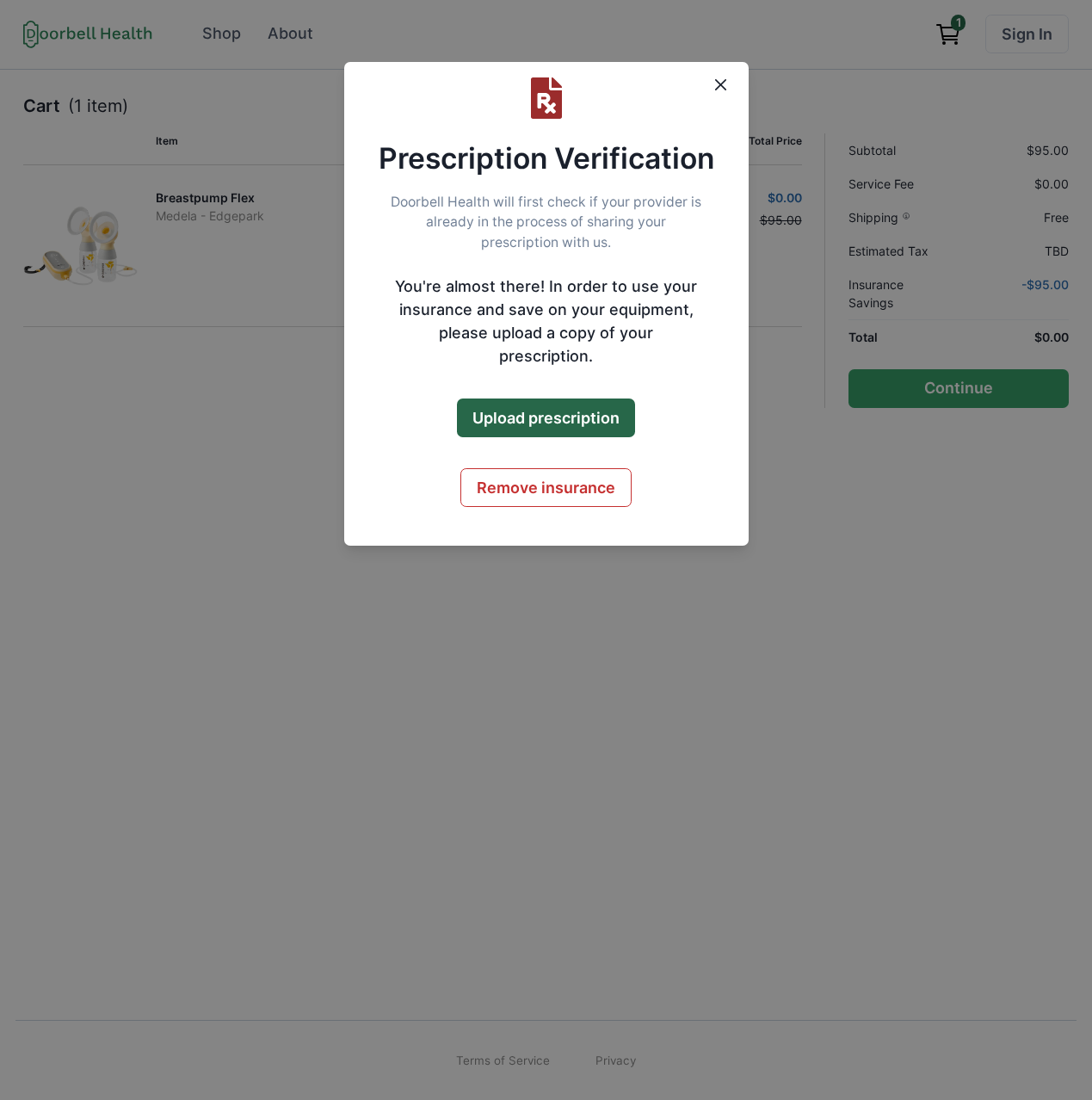
click at [935, 379] on div "Prescription Verification Doorbell Health will first check if your provider is …" at bounding box center [546, 550] width 1092 height 1100
click at [938, 391] on div "Prescription Verification Doorbell Health will first check if your provider is …" at bounding box center [546, 550] width 1092 height 1100
click at [722, 88] on icon "Close" at bounding box center [721, 84] width 11 height 11
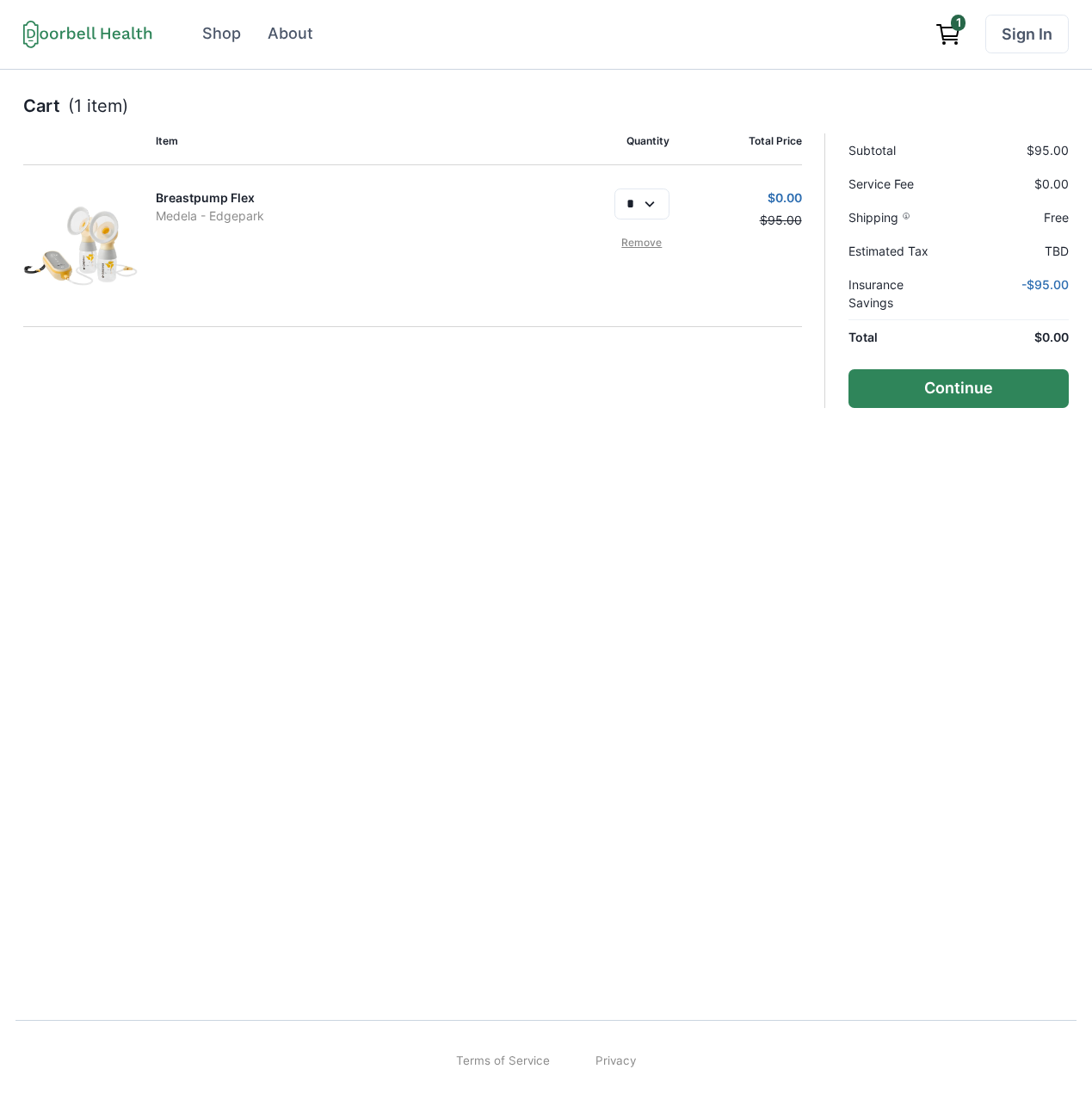
click at [953, 392] on button "Continue" at bounding box center [958, 388] width 220 height 38
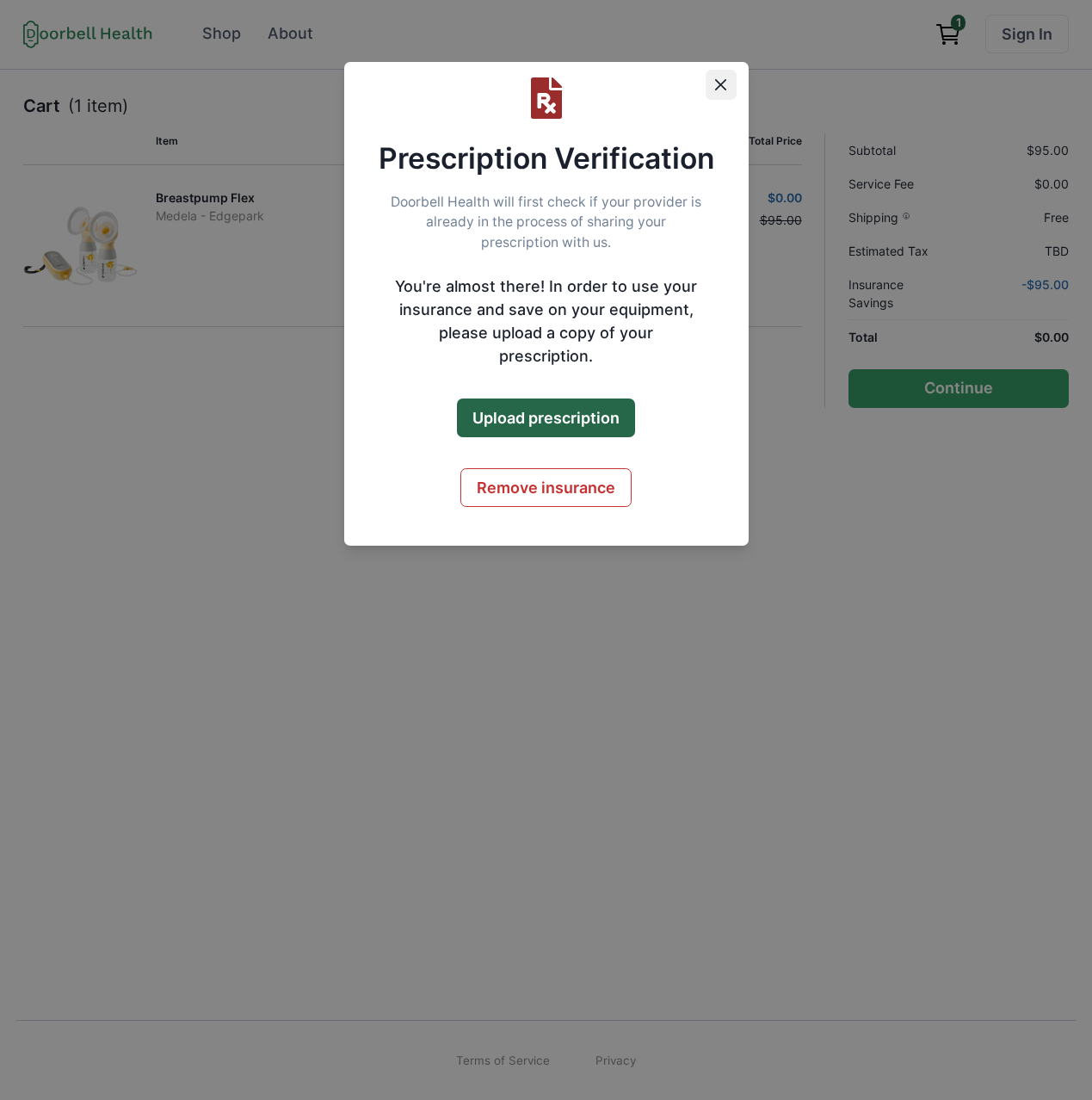
click at [716, 83] on icon "Close" at bounding box center [721, 84] width 11 height 11
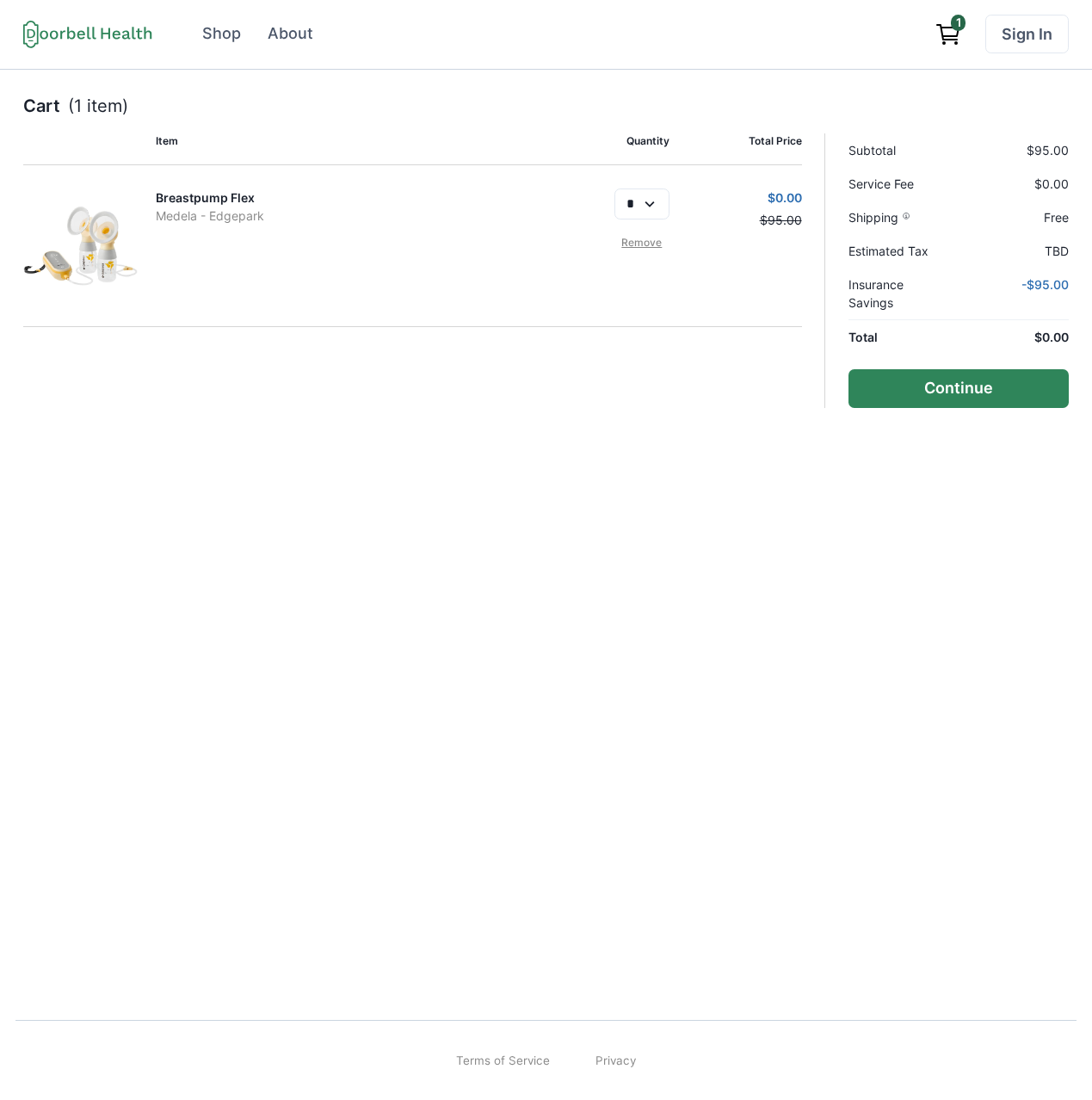
click at [947, 393] on button "Continue" at bounding box center [958, 388] width 220 height 38
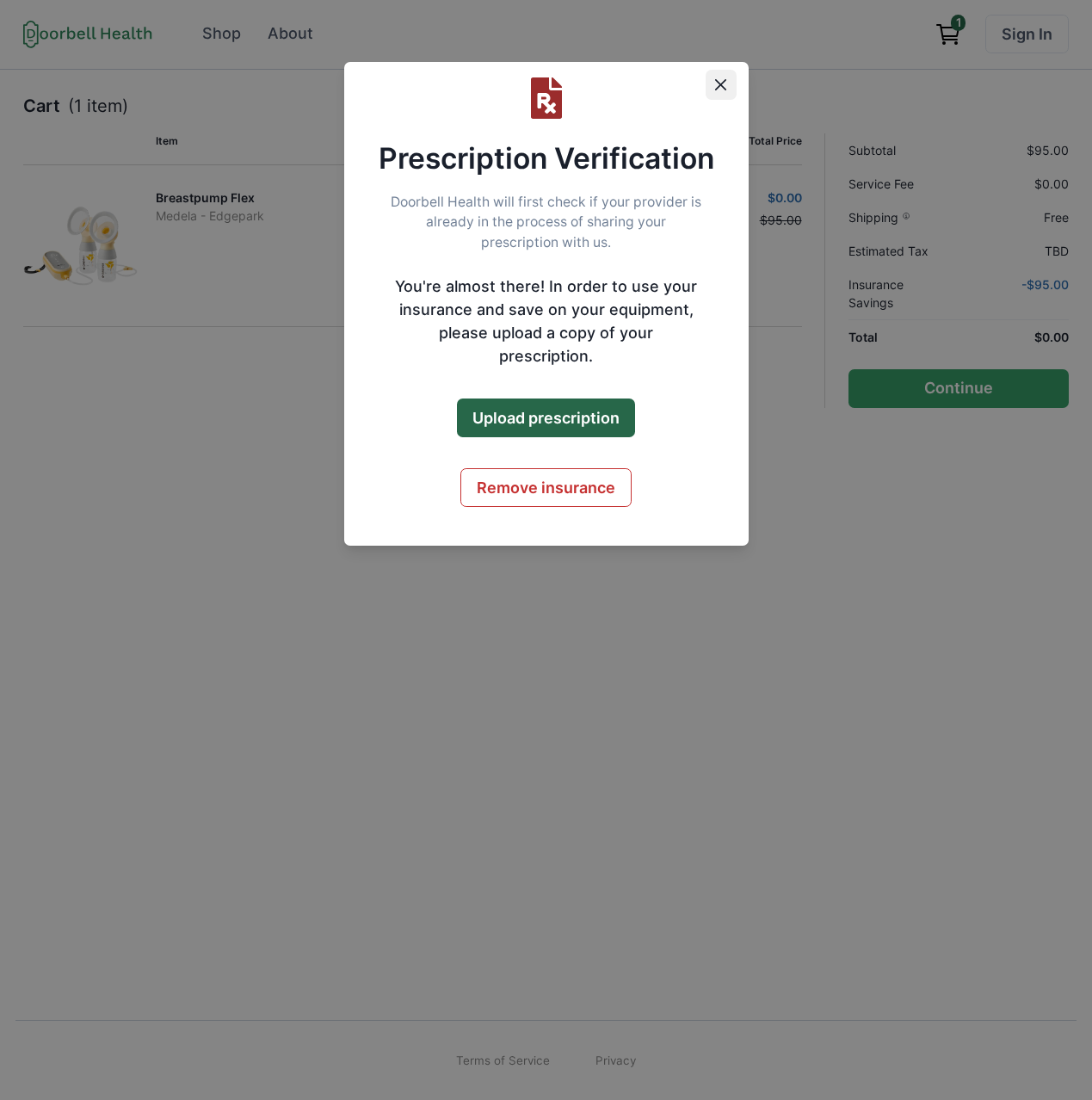
click at [718, 86] on icon "Close" at bounding box center [721, 84] width 11 height 11
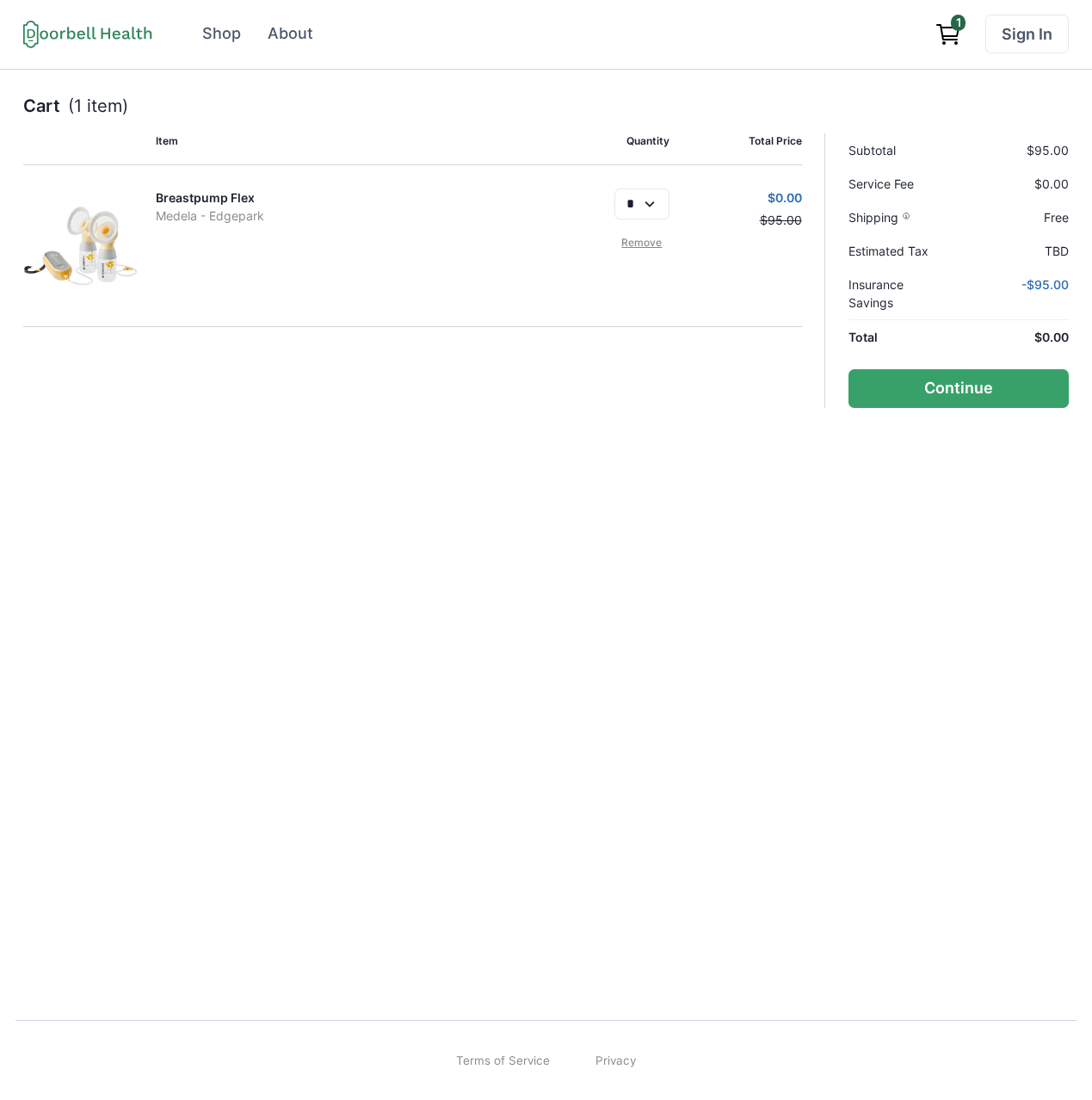
click at [958, 28] on span "1" at bounding box center [958, 23] width 15 height 16
click at [950, 378] on button "Continue" at bounding box center [958, 388] width 220 height 38
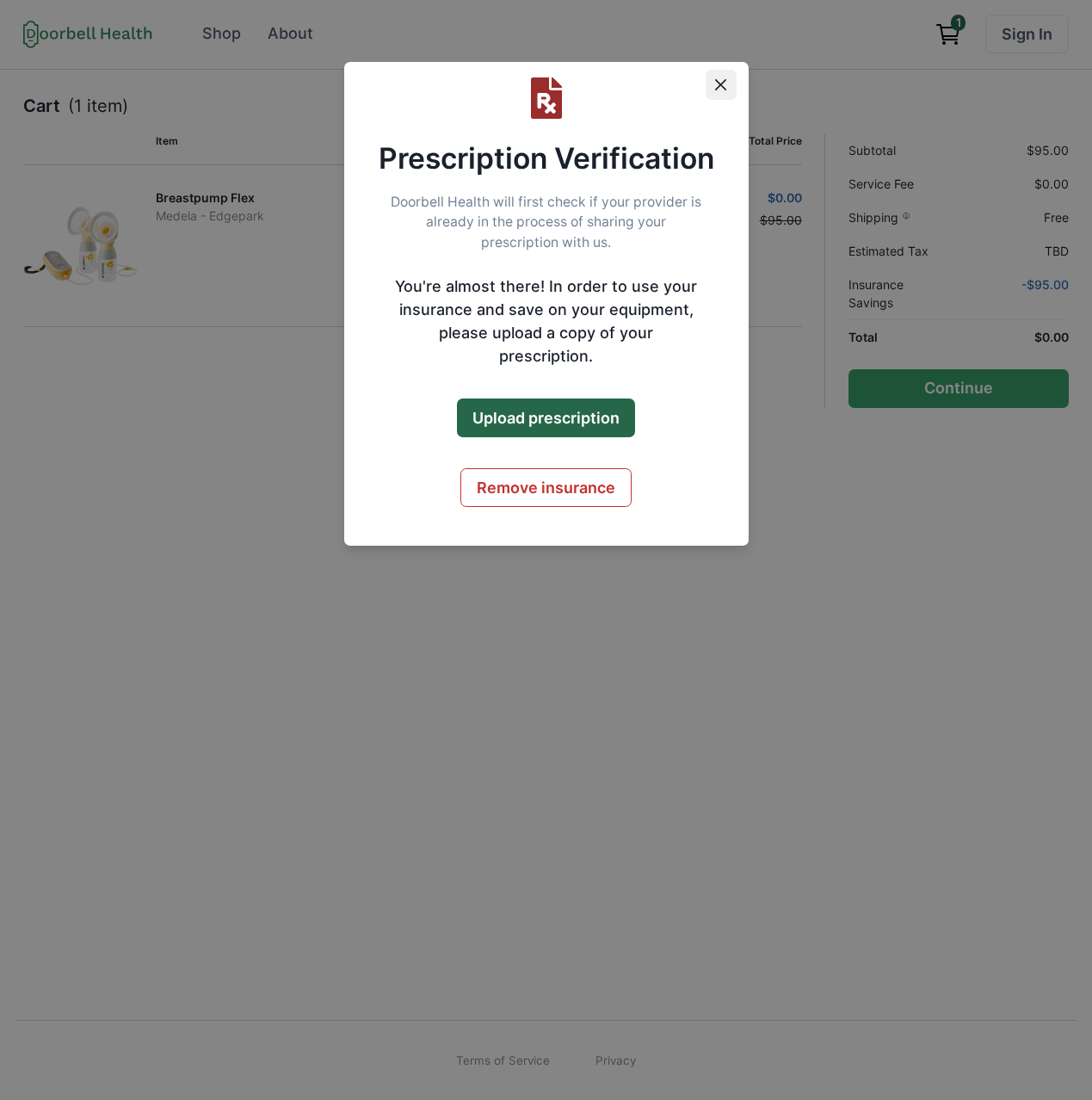
click at [719, 89] on icon "Close" at bounding box center [721, 84] width 11 height 11
